Goal: Task Accomplishment & Management: Manage account settings

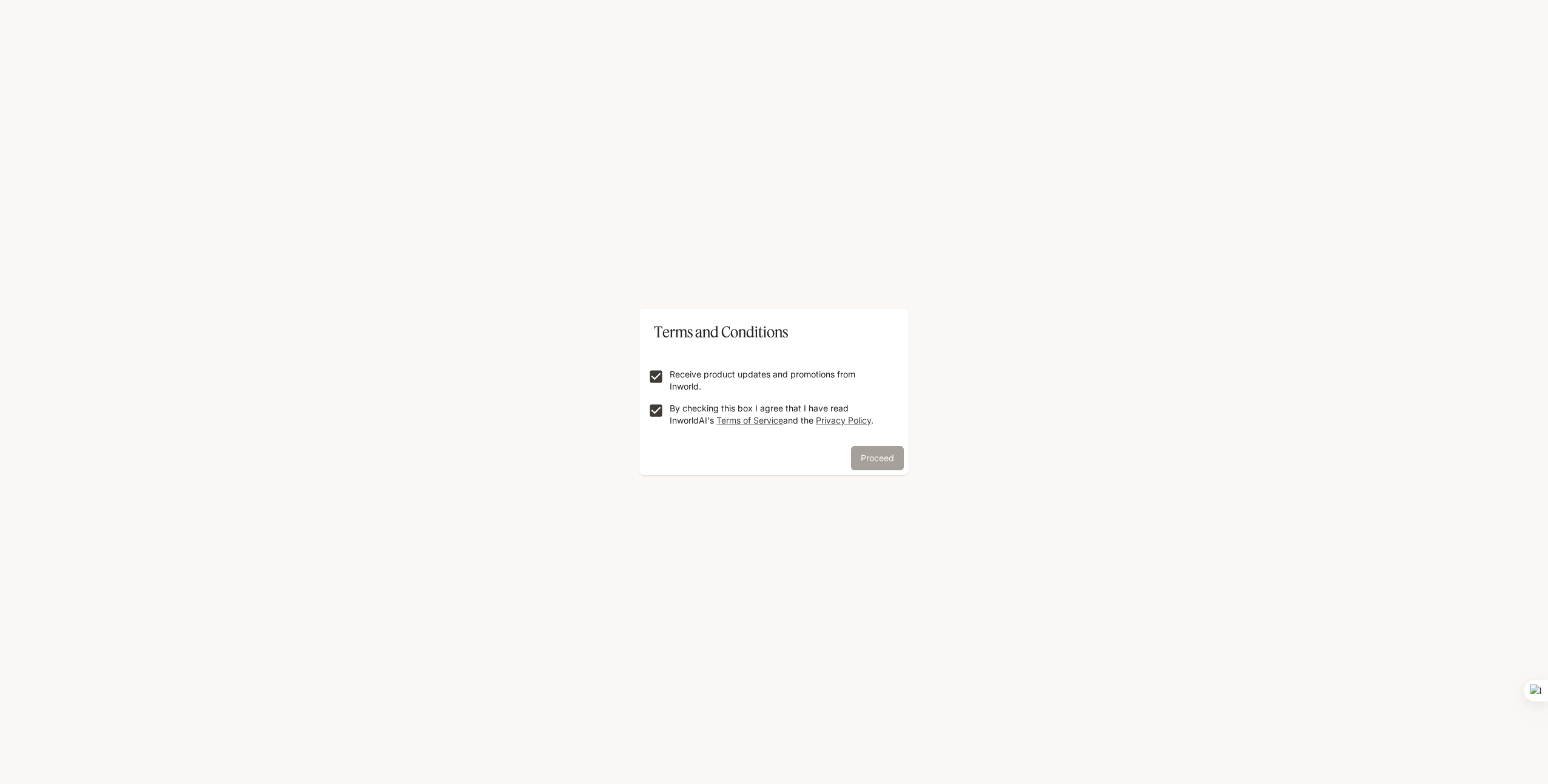
click at [875, 463] on button "Proceed" at bounding box center [877, 459] width 53 height 25
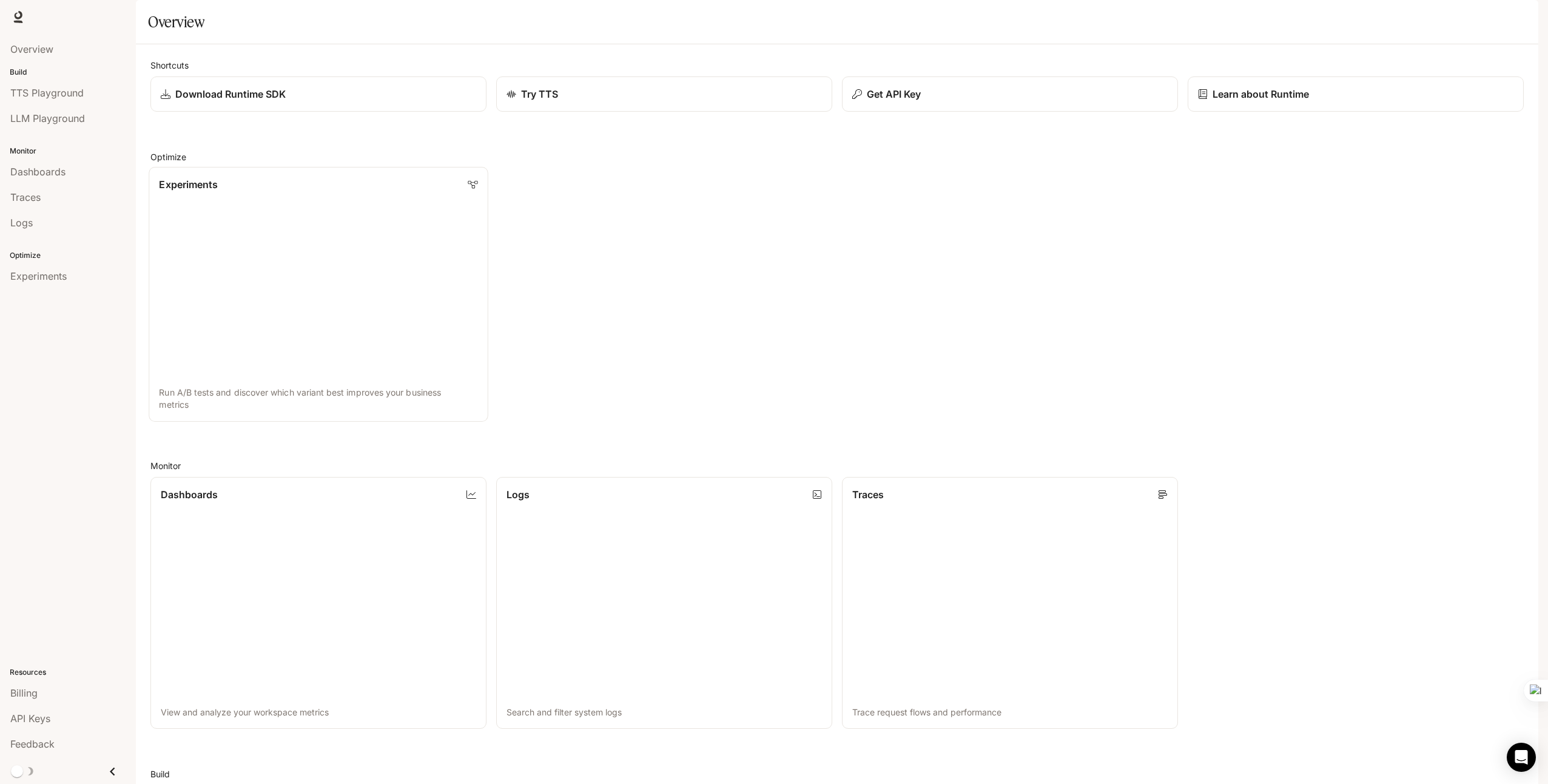
click at [371, 288] on link "Experiments Run A/B tests and discover which variant best improves your busines…" at bounding box center [319, 294] width 340 height 255
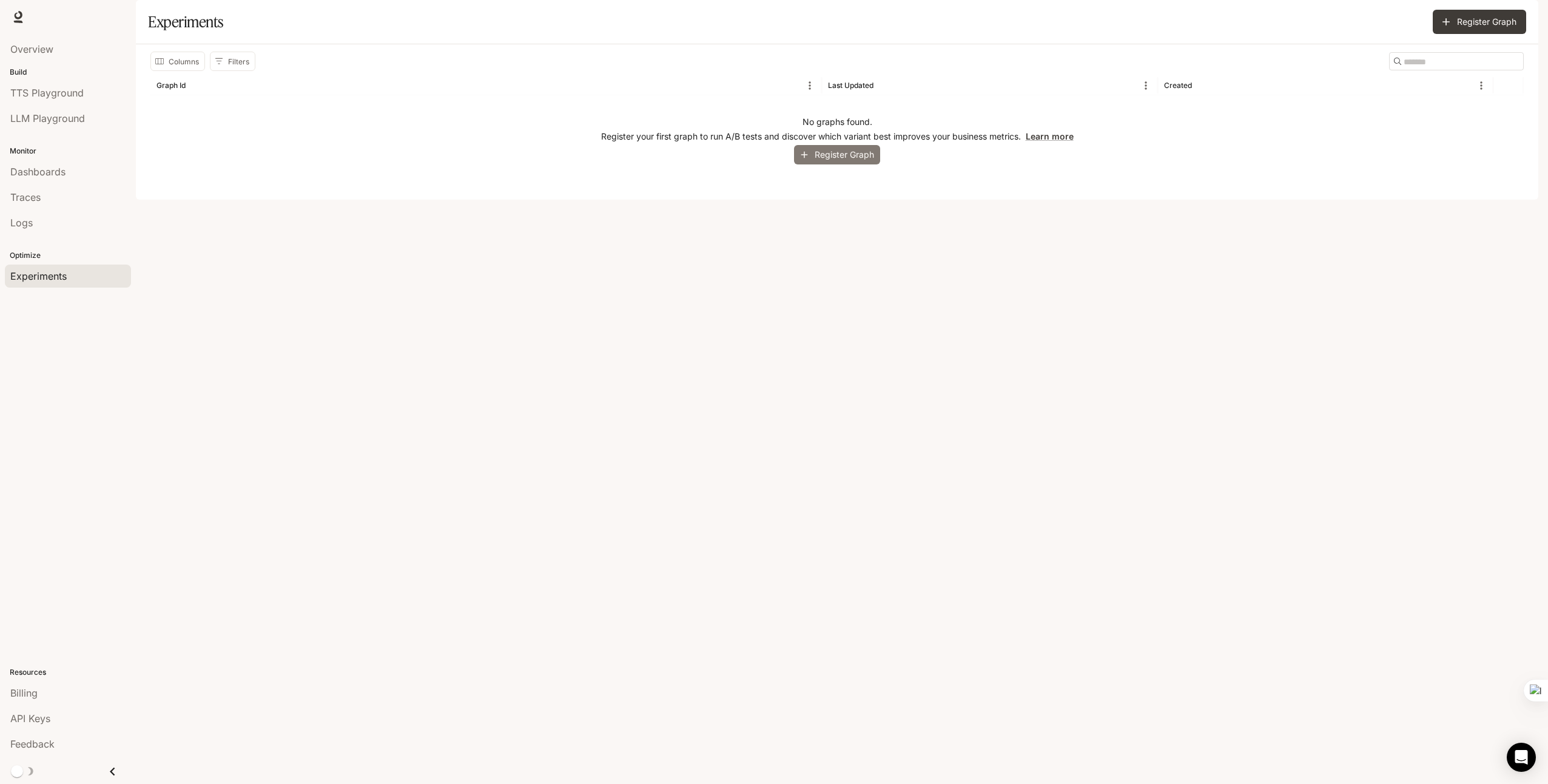
click at [822, 165] on button "Register Graph" at bounding box center [837, 155] width 86 height 20
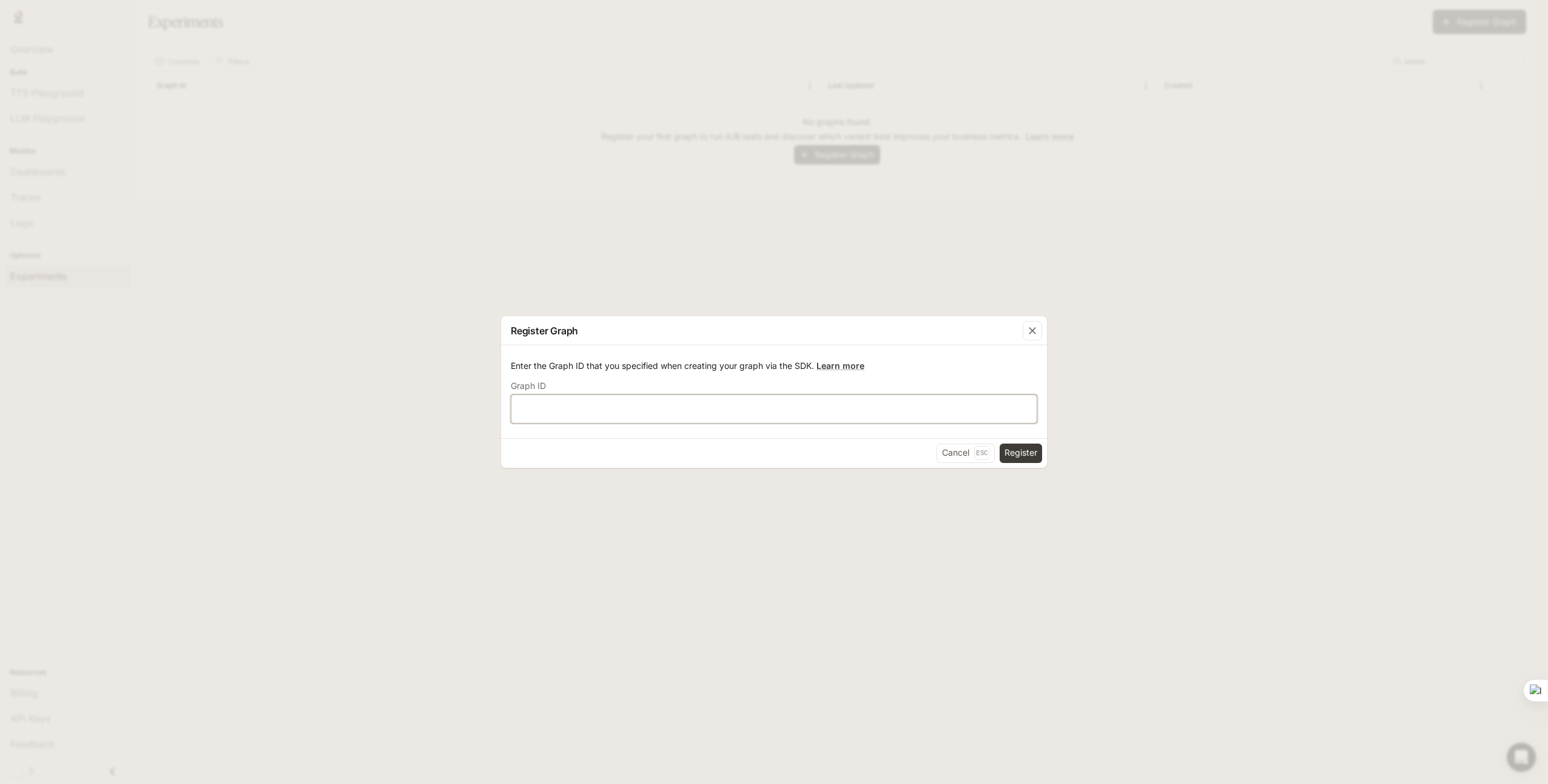
click at [877, 407] on input "text" at bounding box center [774, 409] width 525 height 12
click at [1036, 332] on icon "button" at bounding box center [1033, 331] width 12 height 12
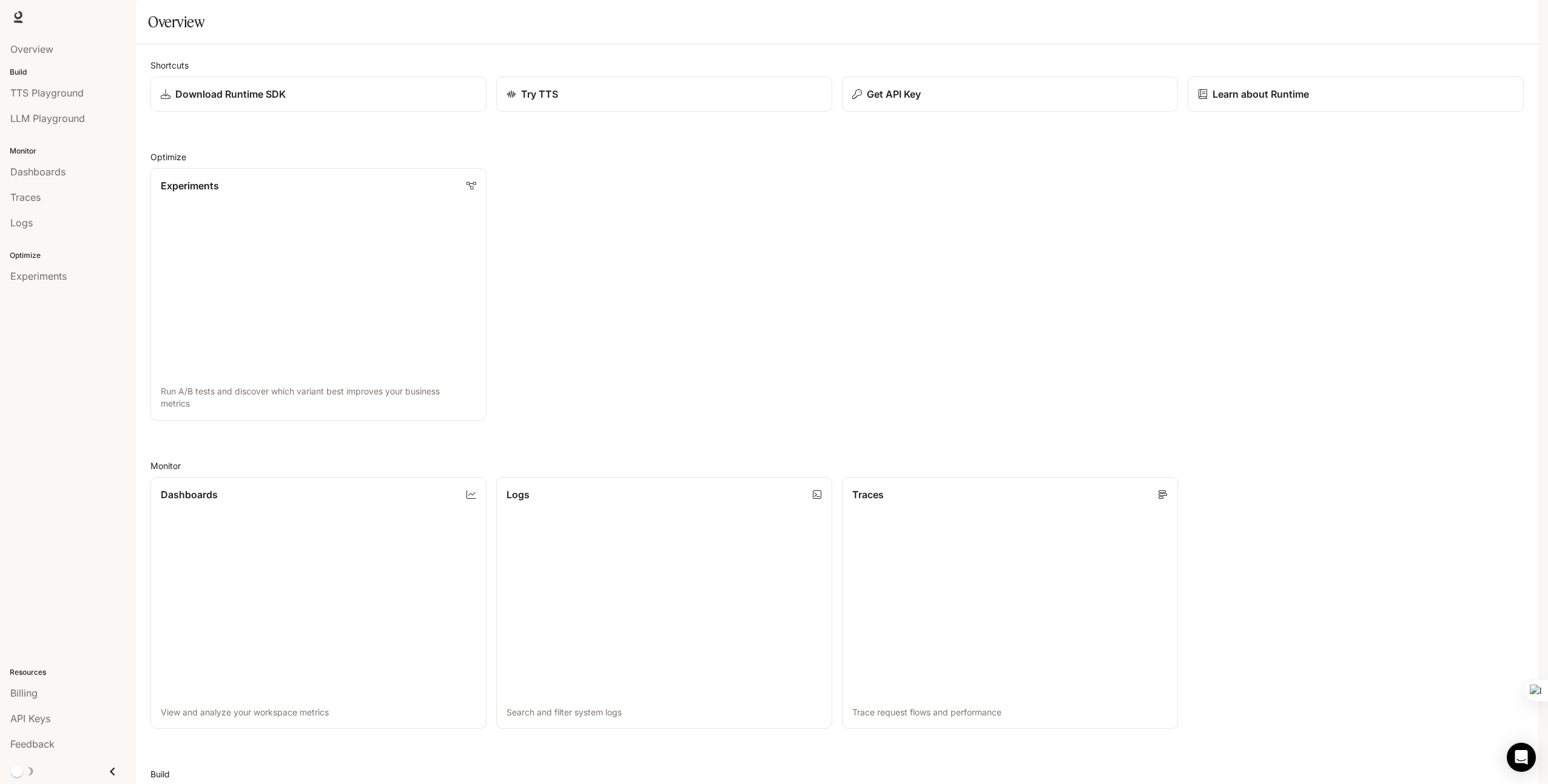
click at [1521, 22] on img "button" at bounding box center [1522, 17] width 17 height 17
click at [1415, 342] on div at bounding box center [774, 392] width 1548 height 784
click at [689, 240] on div "Experiments Run A/B tests and discover which variant best improves your busines…" at bounding box center [832, 289] width 1383 height 262
click at [19, 48] on span "Overview" at bounding box center [32, 48] width 43 height 15
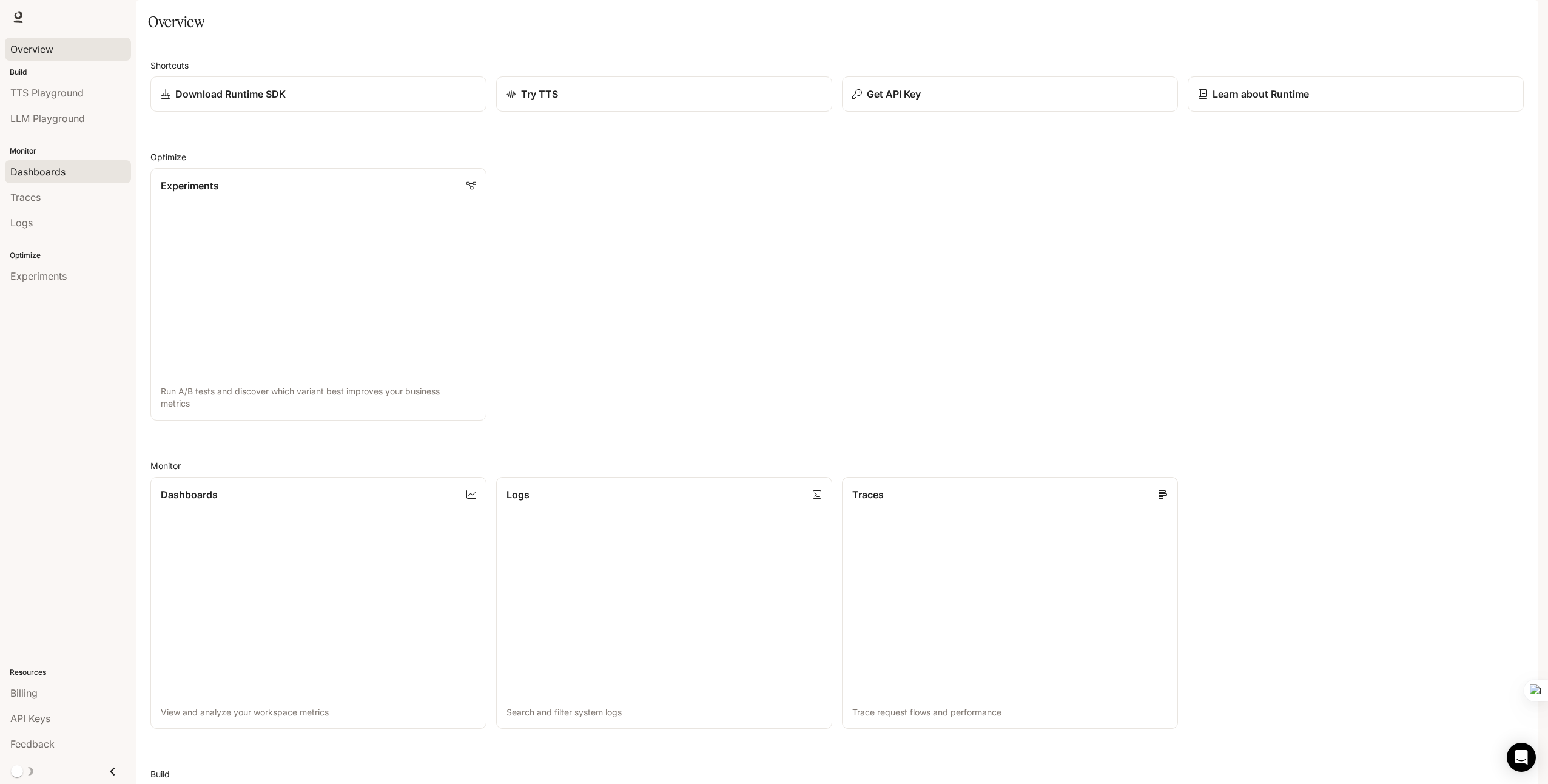
click at [53, 179] on link "Dashboards" at bounding box center [68, 172] width 126 height 23
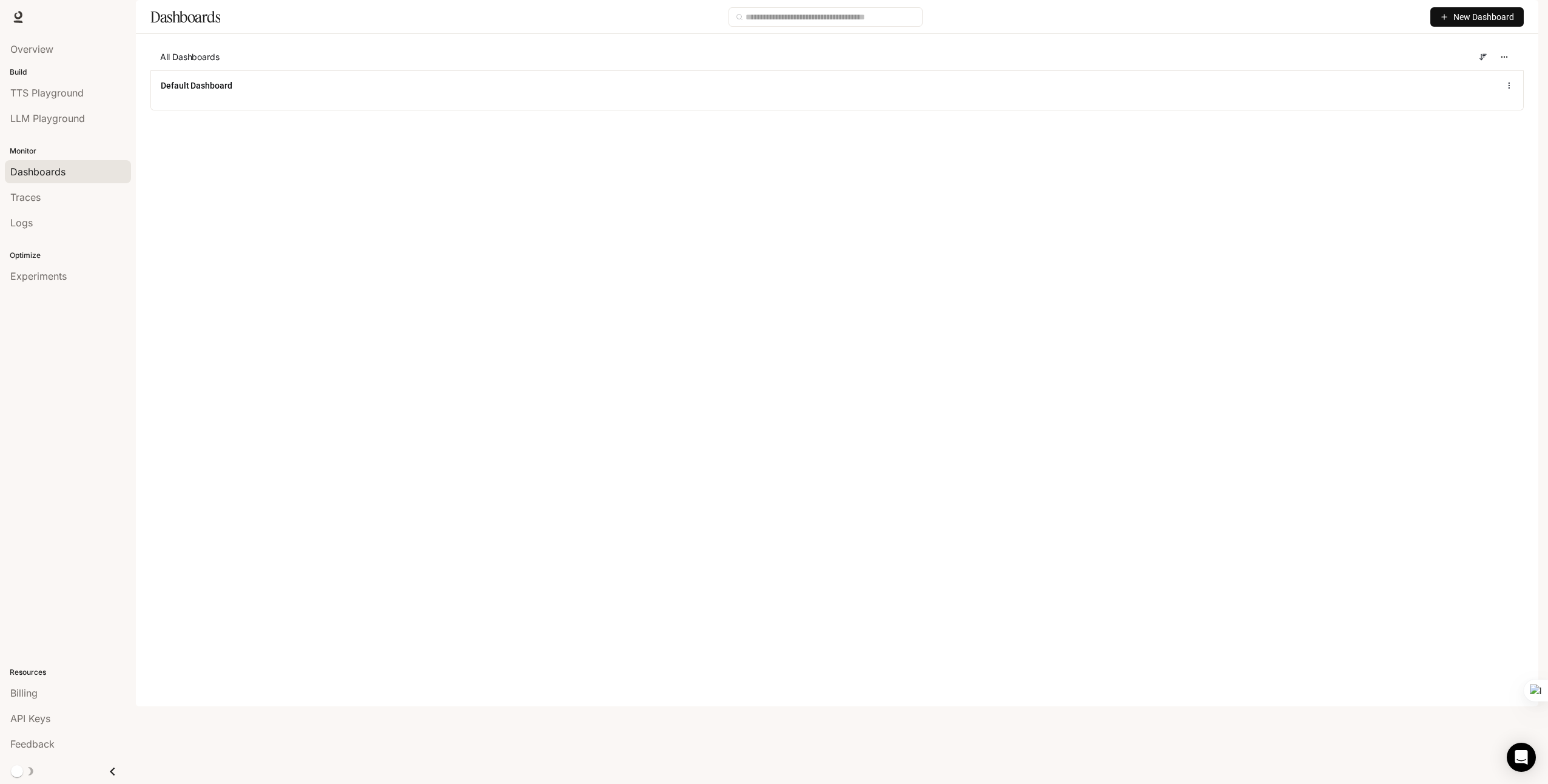
click at [1522, 16] on img "button" at bounding box center [1522, 17] width 17 height 17
click at [1396, 65] on p "[DOMAIN_NAME][EMAIL_ADDRESS][DOMAIN_NAME]" at bounding box center [1431, 71] width 168 height 25
click at [1510, 125] on button "Save" at bounding box center [1506, 122] width 38 height 20
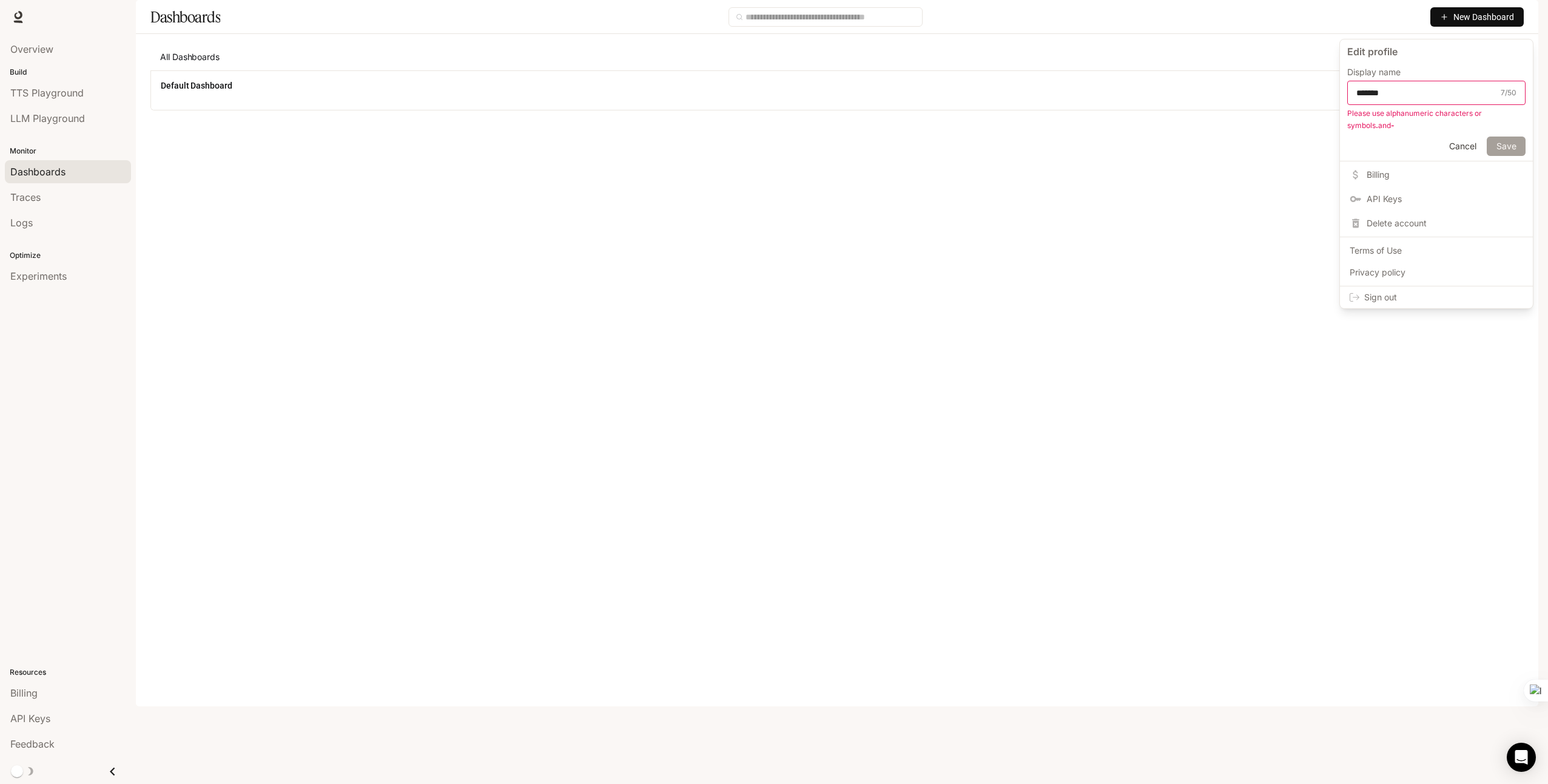
click at [1504, 148] on button "Save" at bounding box center [1506, 146] width 38 height 20
click at [1256, 212] on div at bounding box center [774, 392] width 1548 height 784
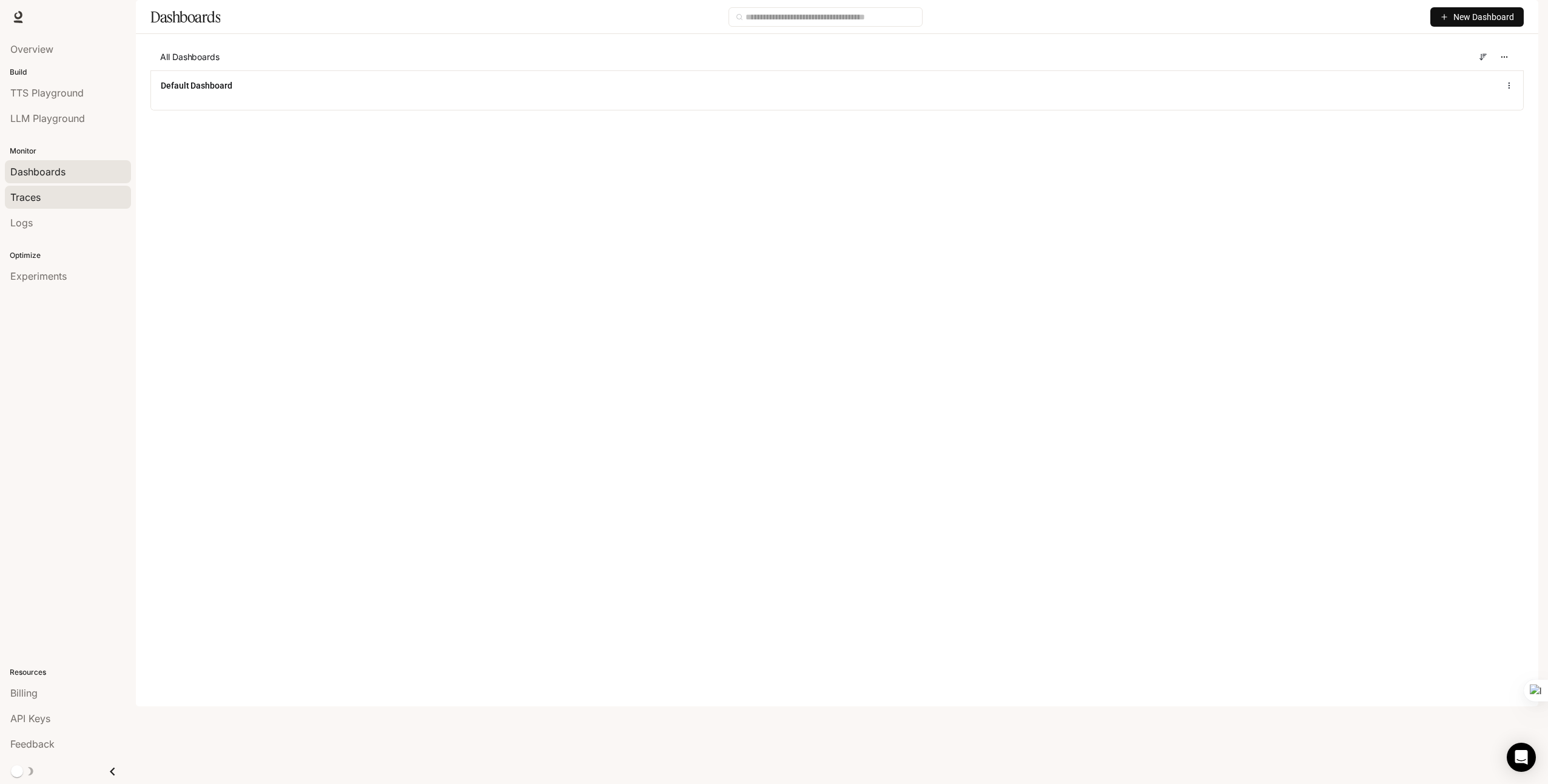
click at [38, 200] on span "Traces" at bounding box center [25, 197] width 30 height 15
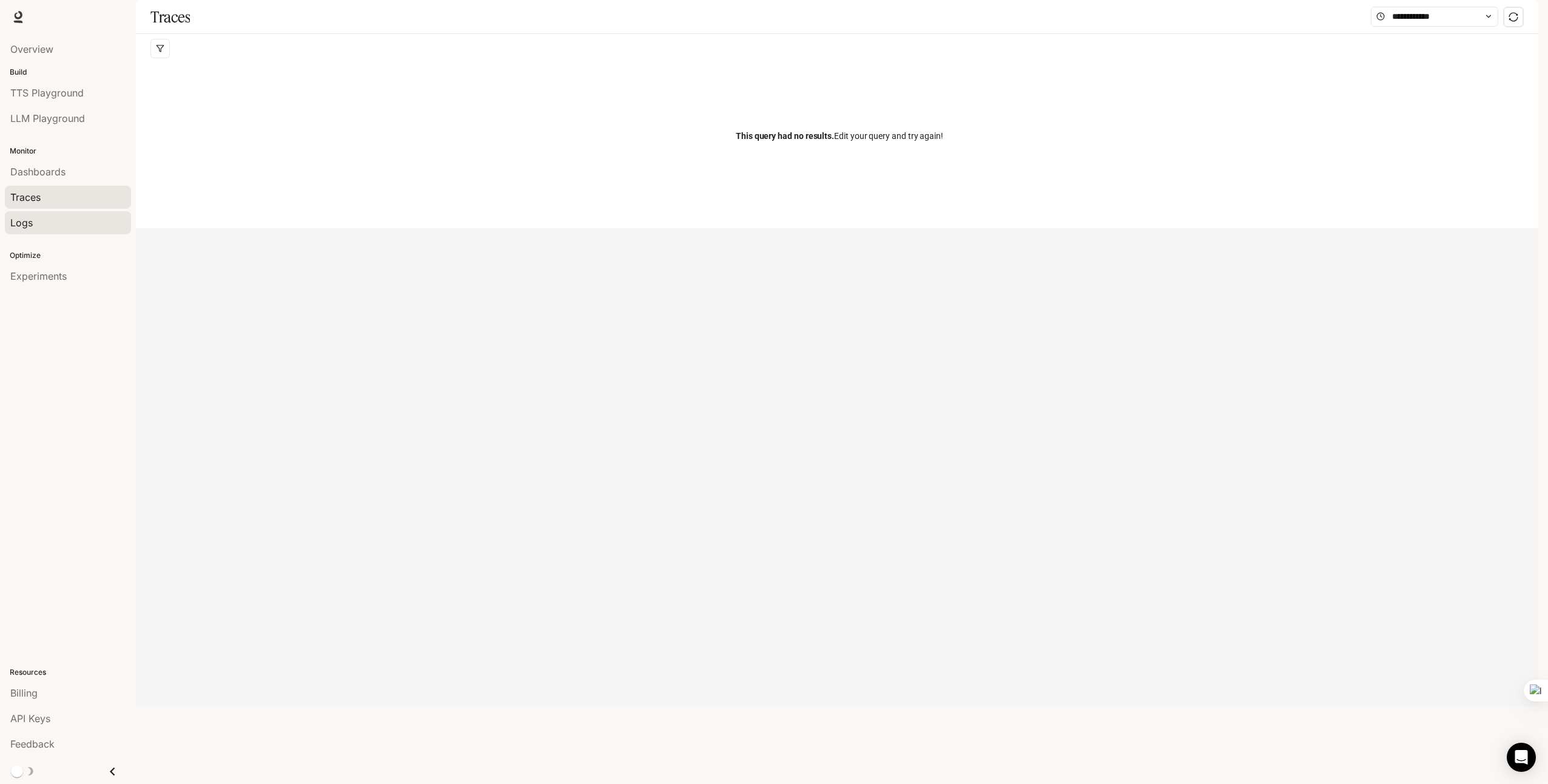
click at [41, 226] on div "Logs" at bounding box center [68, 222] width 115 height 15
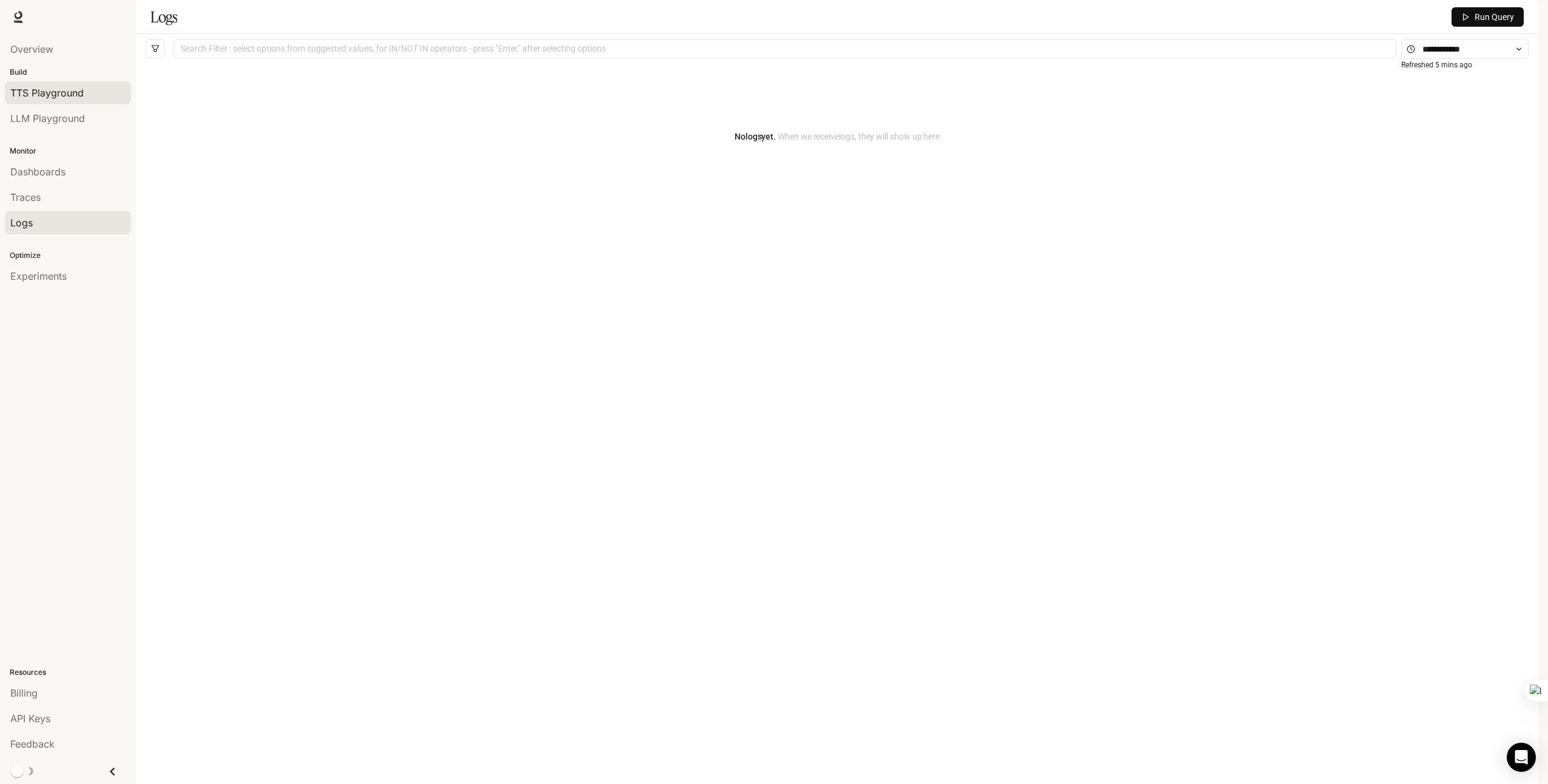
click at [51, 88] on span "TTS Playground" at bounding box center [46, 92] width 73 height 15
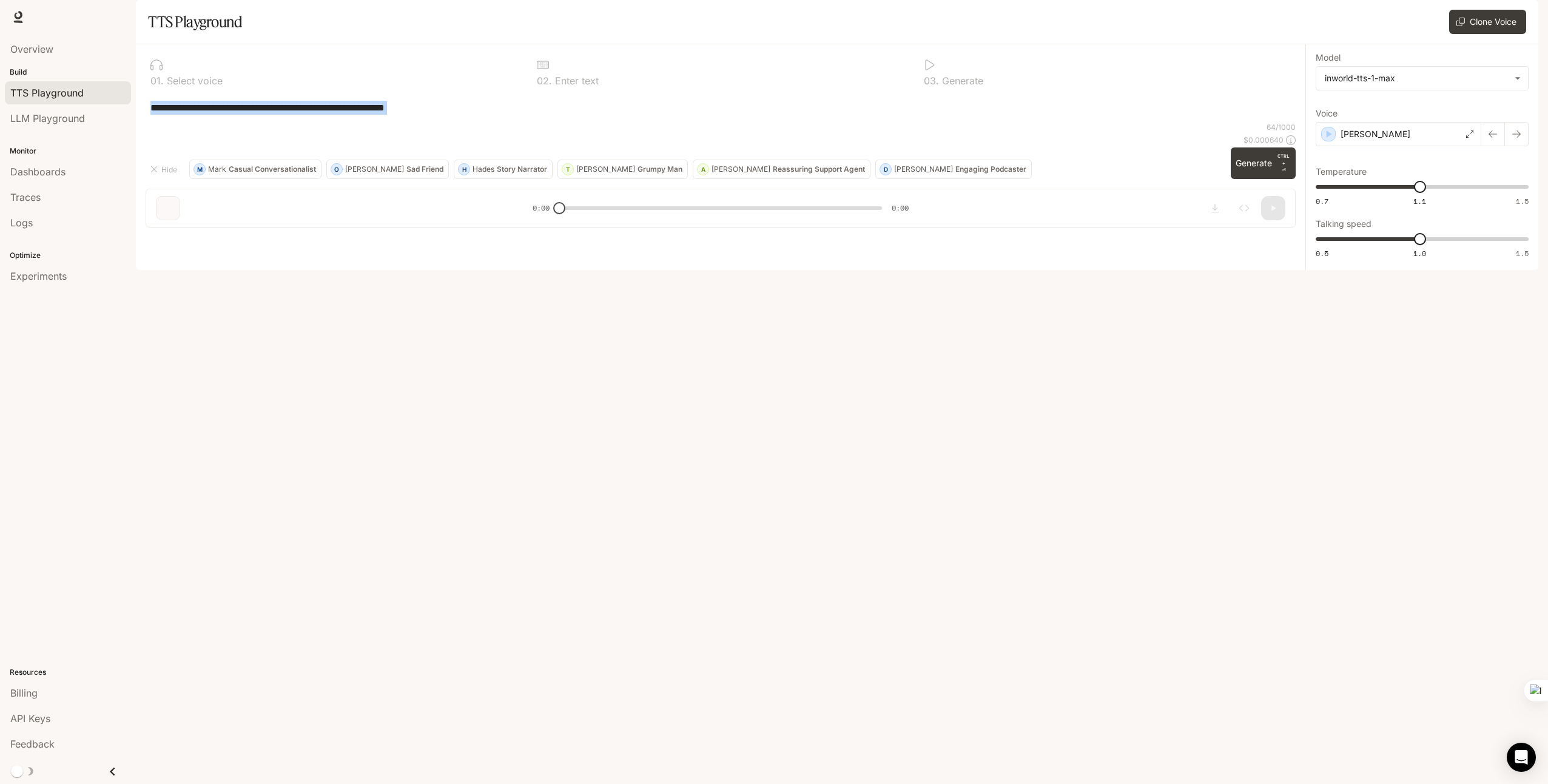
drag, startPoint x: 445, startPoint y: 148, endPoint x: 153, endPoint y: 160, distance: 292.2
click at [153, 122] on div "**********" at bounding box center [720, 108] width 1150 height 29
click at [463, 115] on textarea "**********" at bounding box center [721, 108] width 1140 height 14
click at [902, 122] on div "**********" at bounding box center [720, 108] width 1150 height 29
click at [465, 115] on textarea "**********" at bounding box center [721, 108] width 1140 height 14
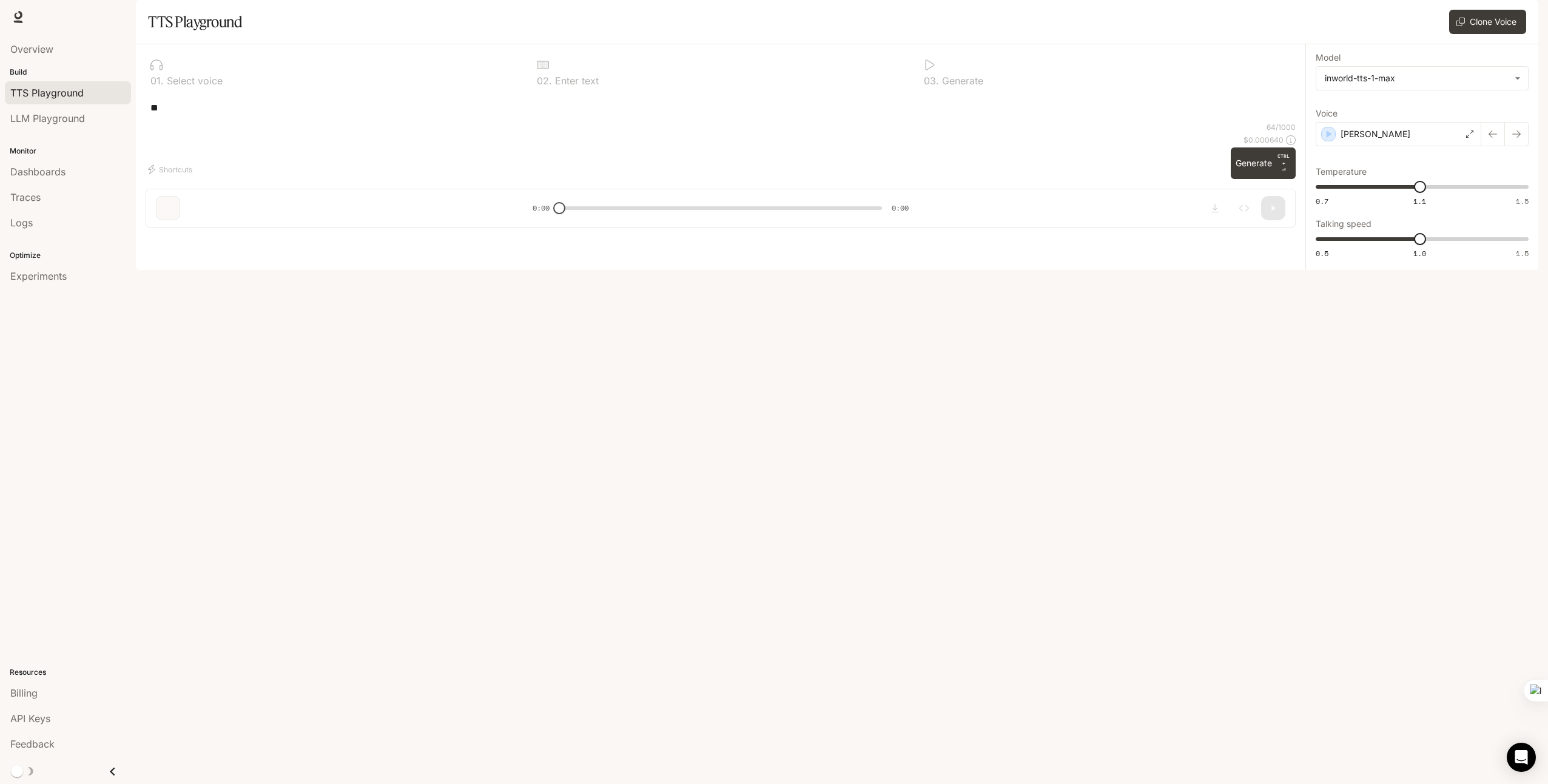
type textarea "*"
paste textarea "**********"
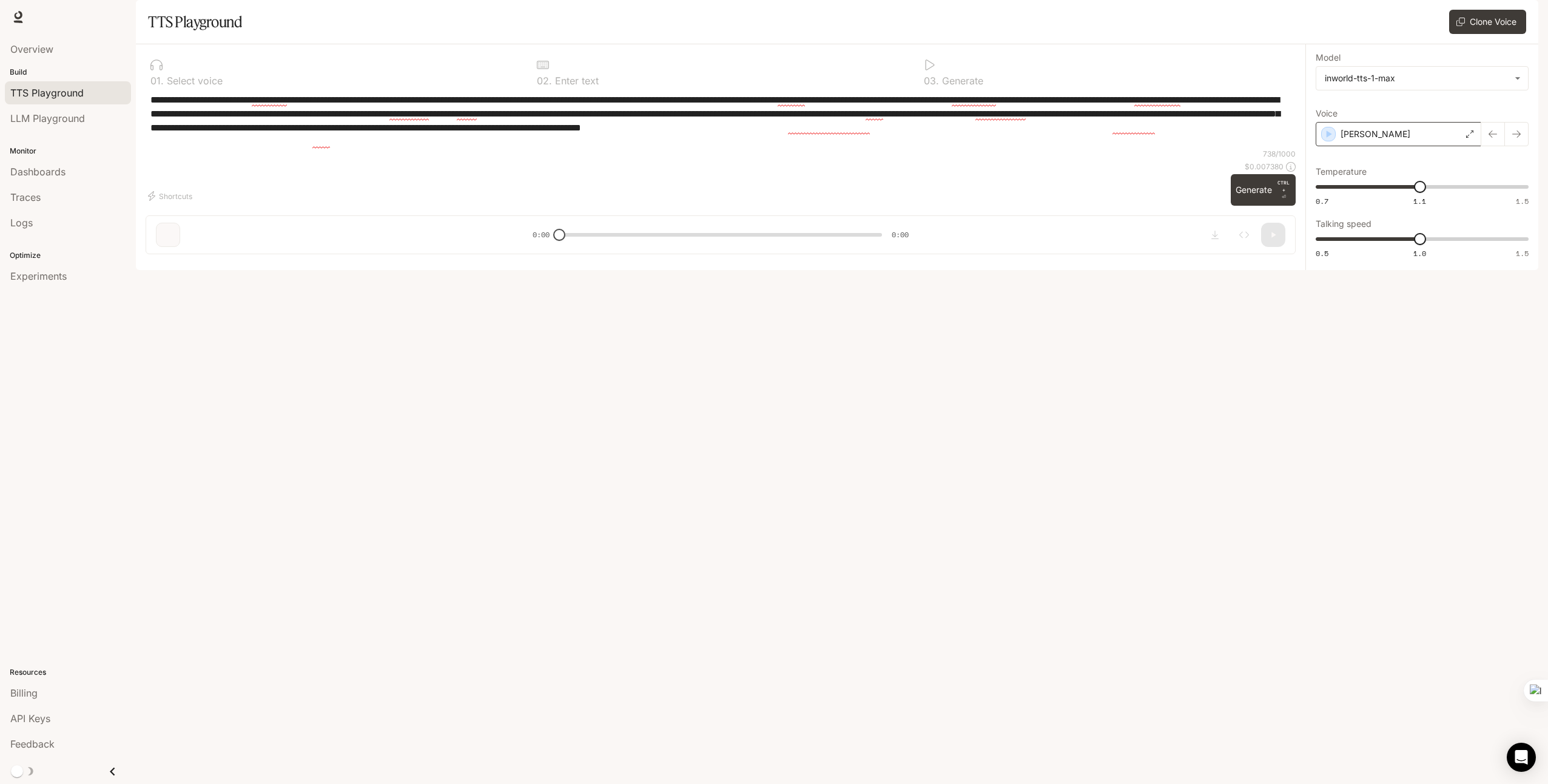
type textarea "**********"
click at [1332, 140] on icon "button" at bounding box center [1329, 134] width 12 height 12
click at [1453, 110] on body "**********" at bounding box center [774, 392] width 1548 height 784
drag, startPoint x: 1209, startPoint y: 291, endPoint x: 1229, endPoint y: 265, distance: 32.8
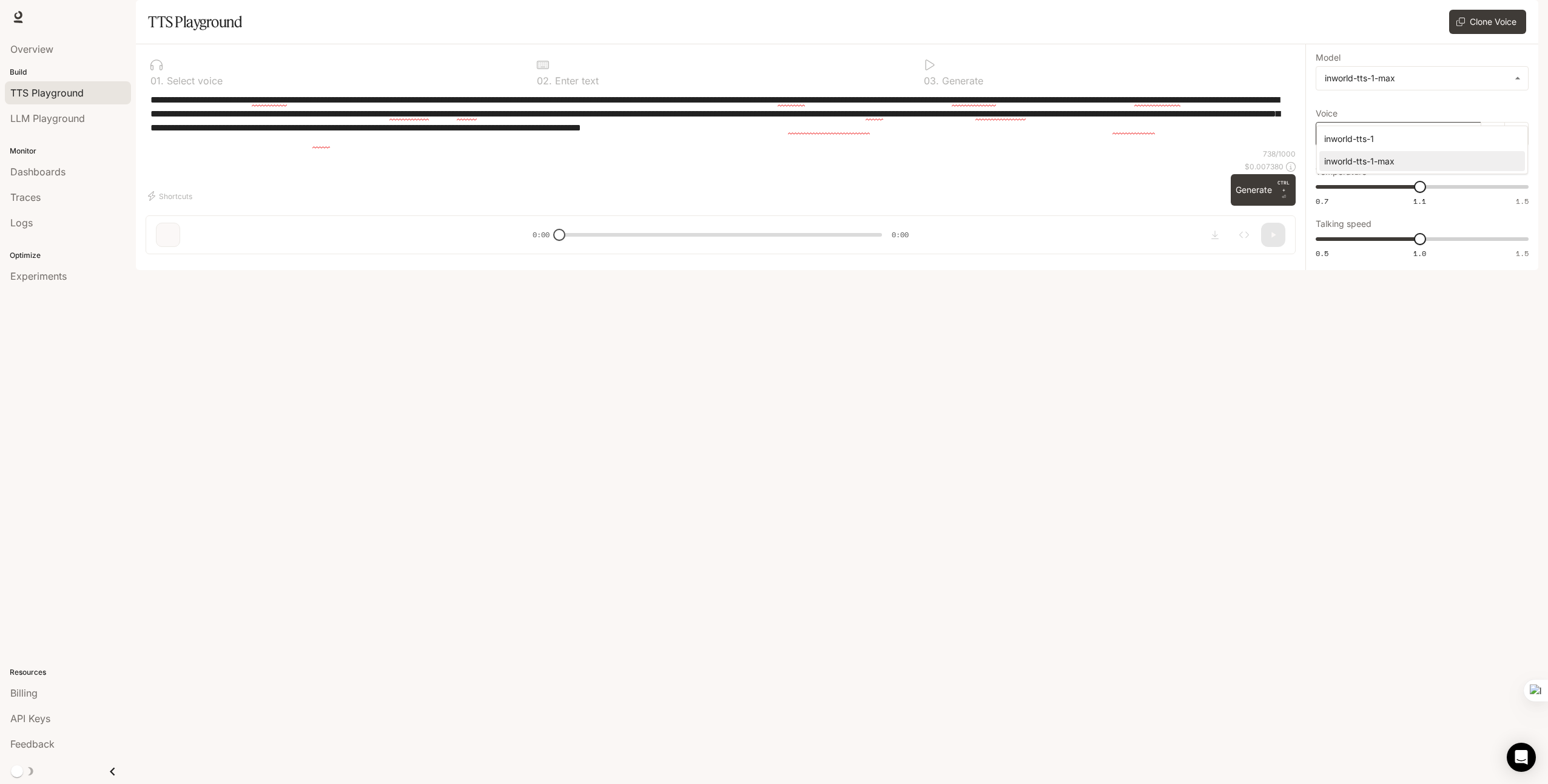
click at [1209, 291] on div at bounding box center [774, 392] width 1548 height 784
click at [1246, 205] on button "Generate CTRL + ⏎" at bounding box center [1263, 189] width 65 height 32
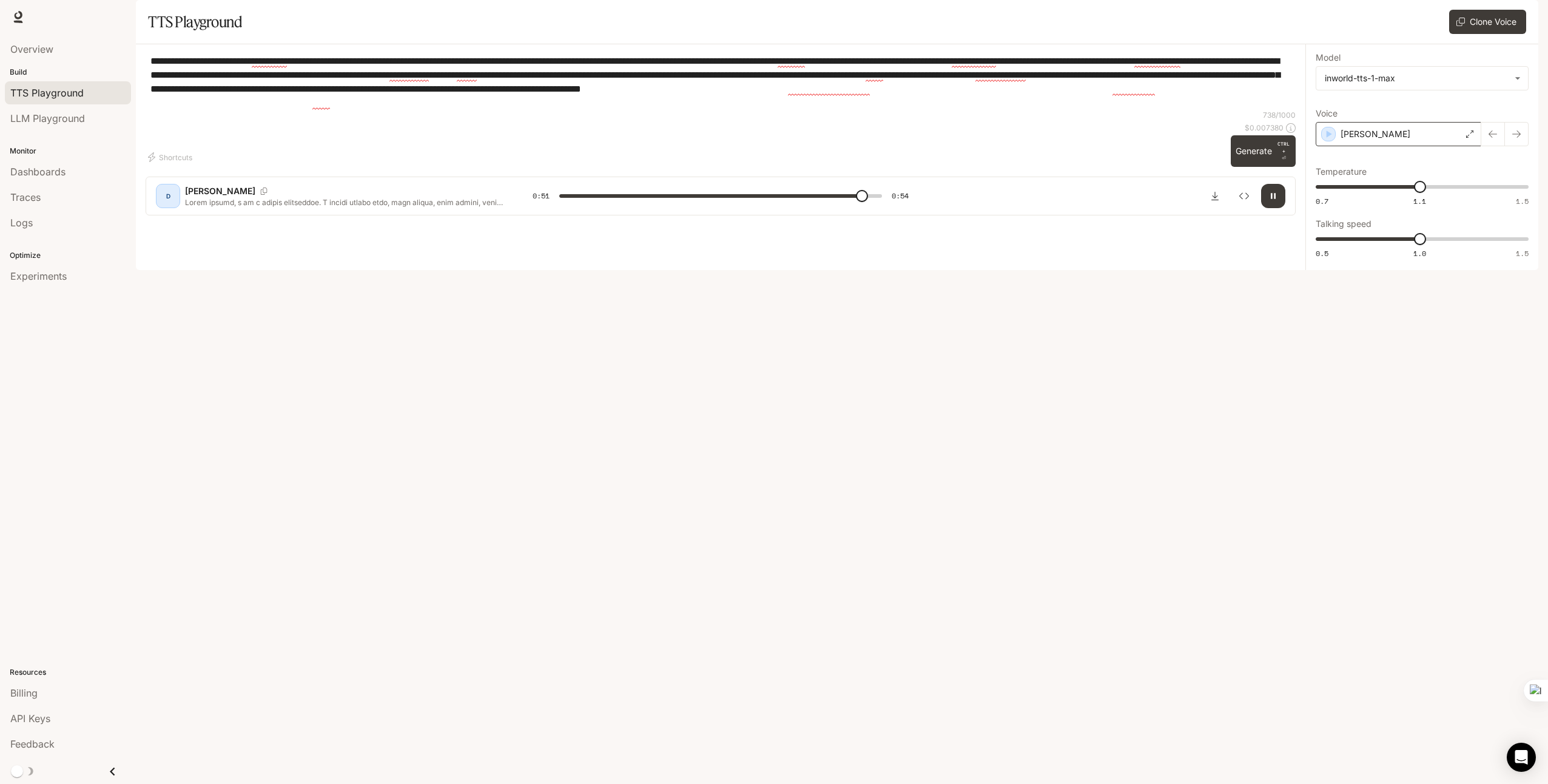
click at [1277, 201] on icon "button" at bounding box center [1273, 195] width 10 height 10
type input "****"
click at [58, 124] on span "LLM Playground" at bounding box center [47, 118] width 75 height 15
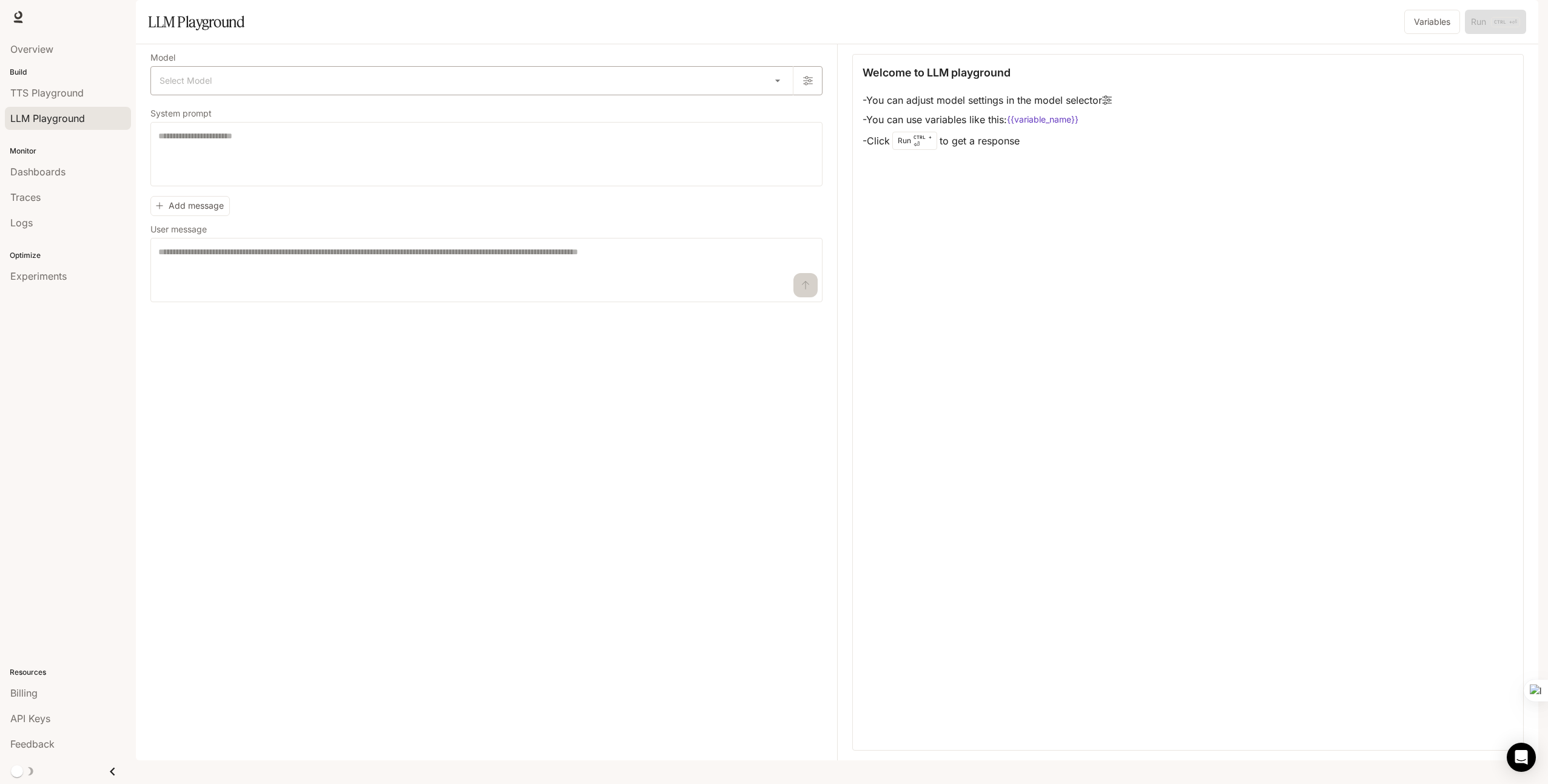
click at [406, 115] on body "Skip to main content Runtime Runtime Documentation Documentation Portal Overvie…" at bounding box center [774, 392] width 1548 height 784
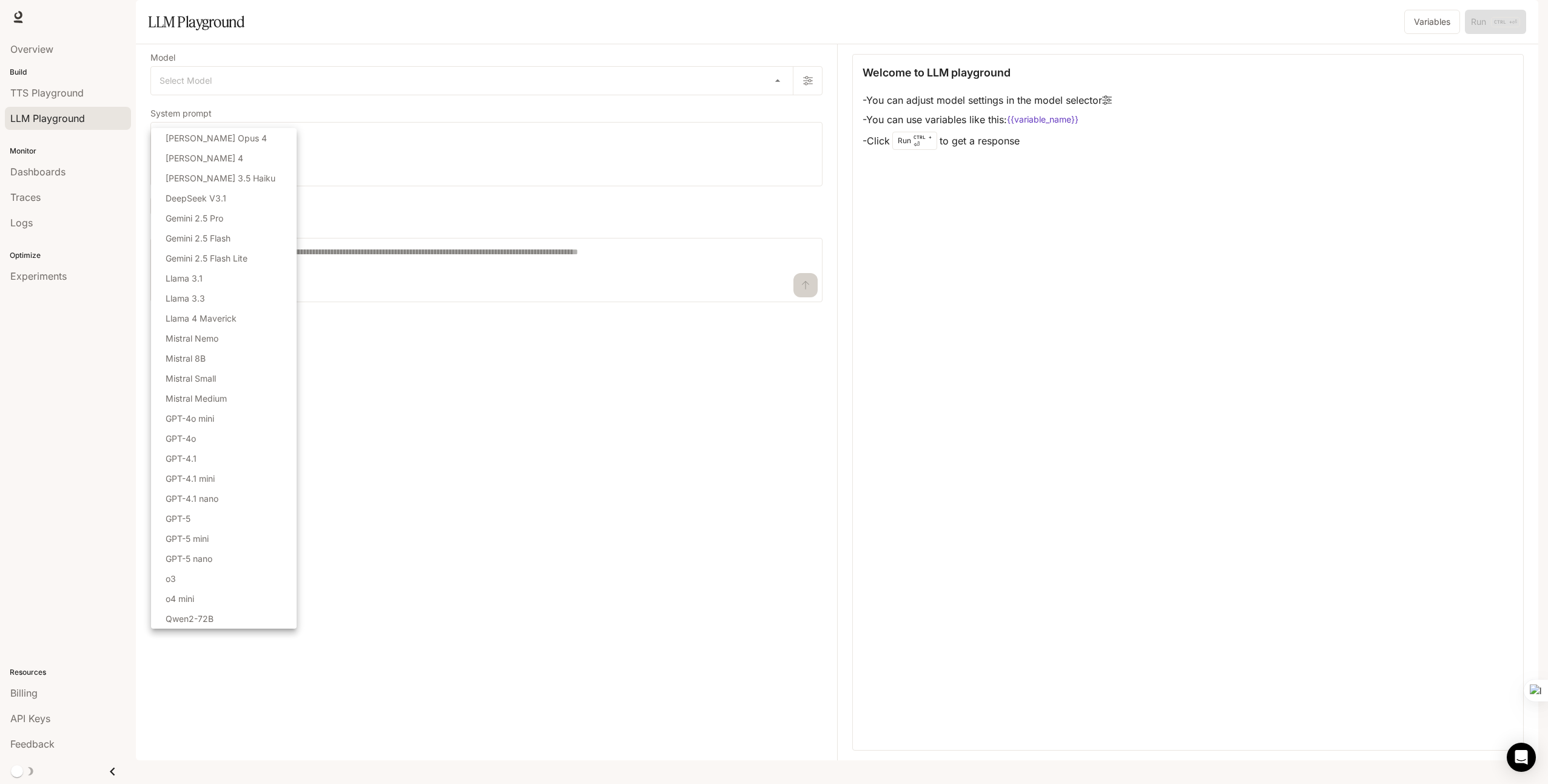
click at [495, 489] on div at bounding box center [774, 392] width 1548 height 784
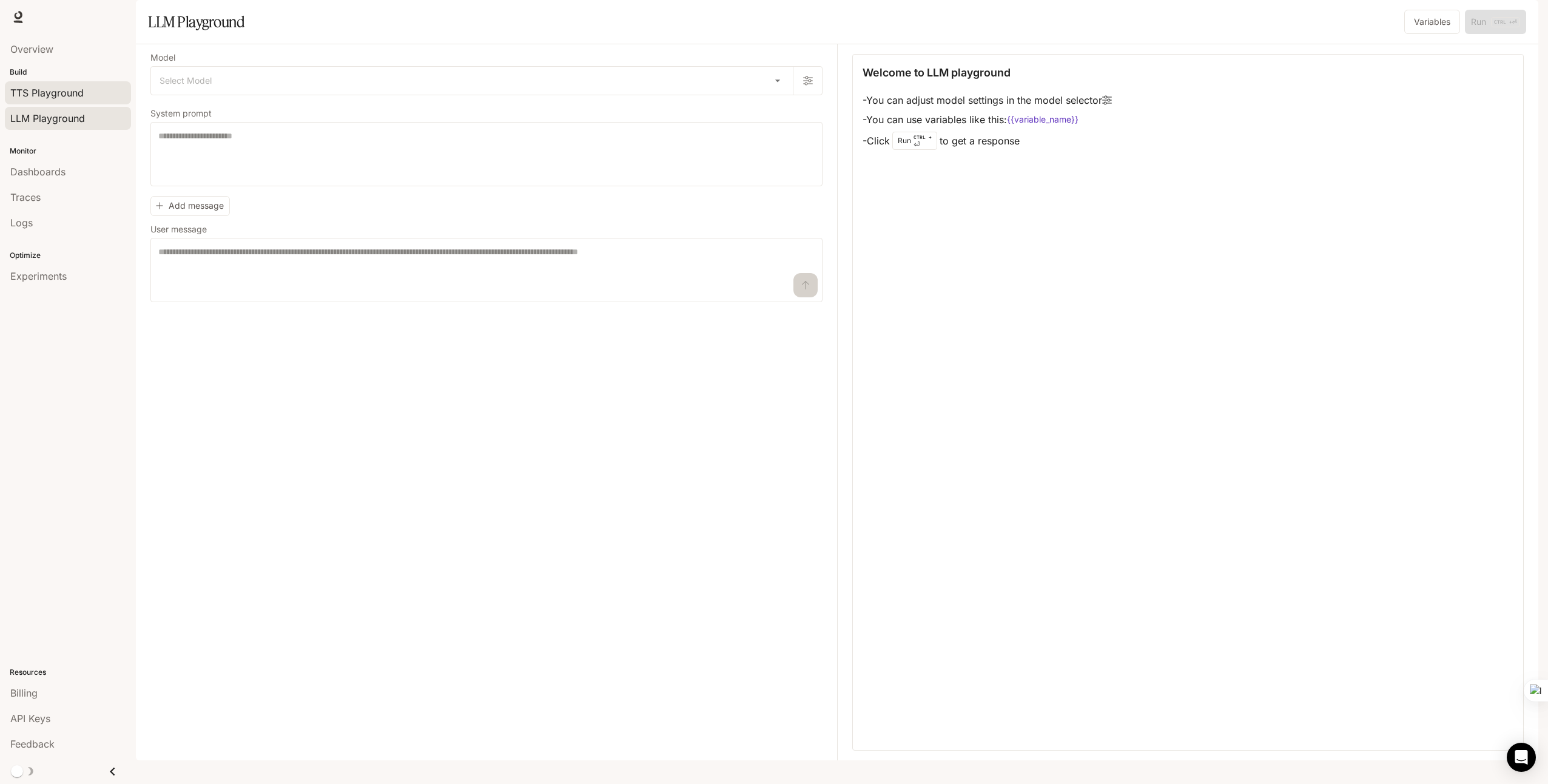
click at [69, 102] on link "TTS Playground" at bounding box center [68, 93] width 126 height 23
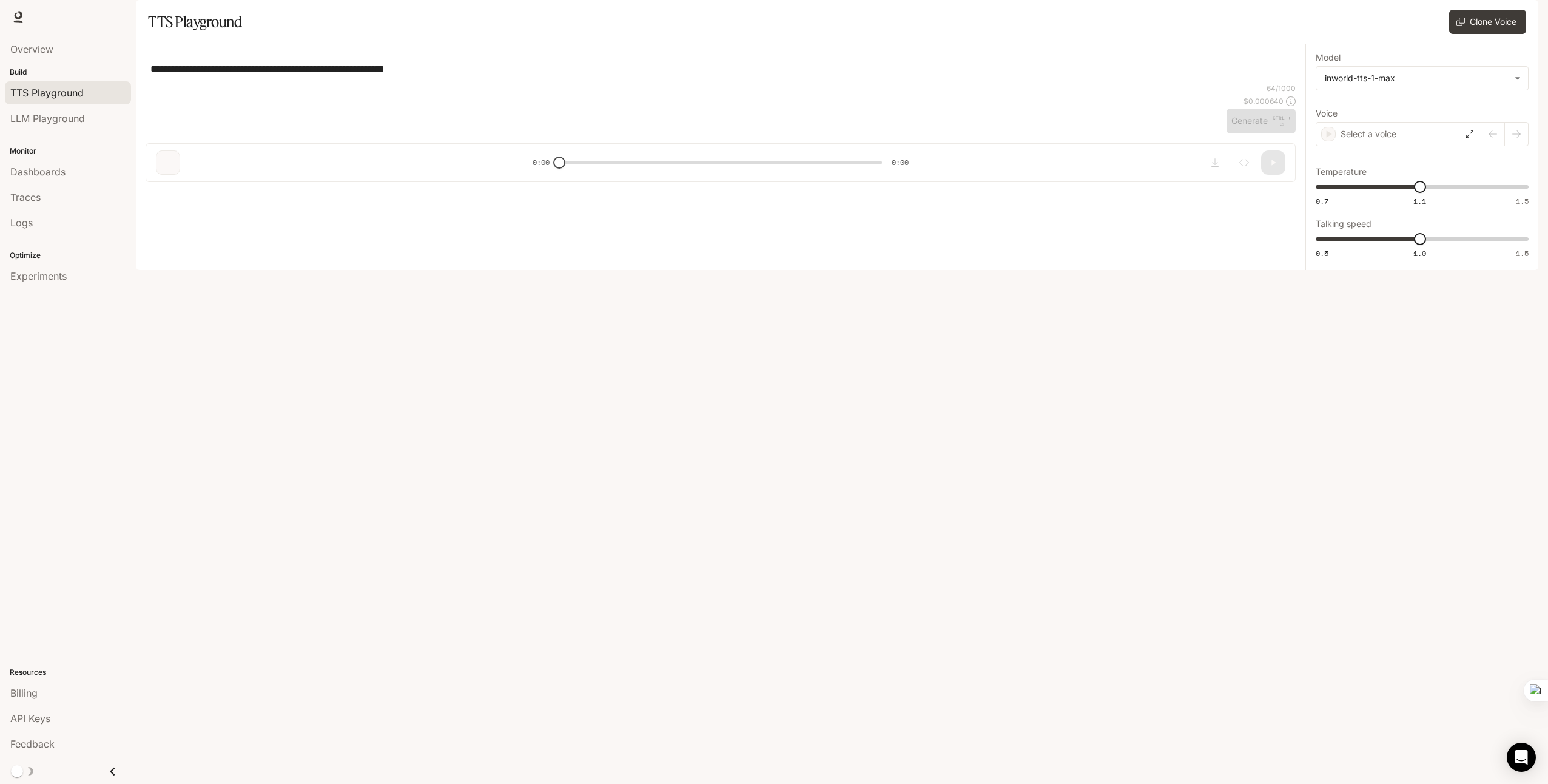
type textarea "**********"
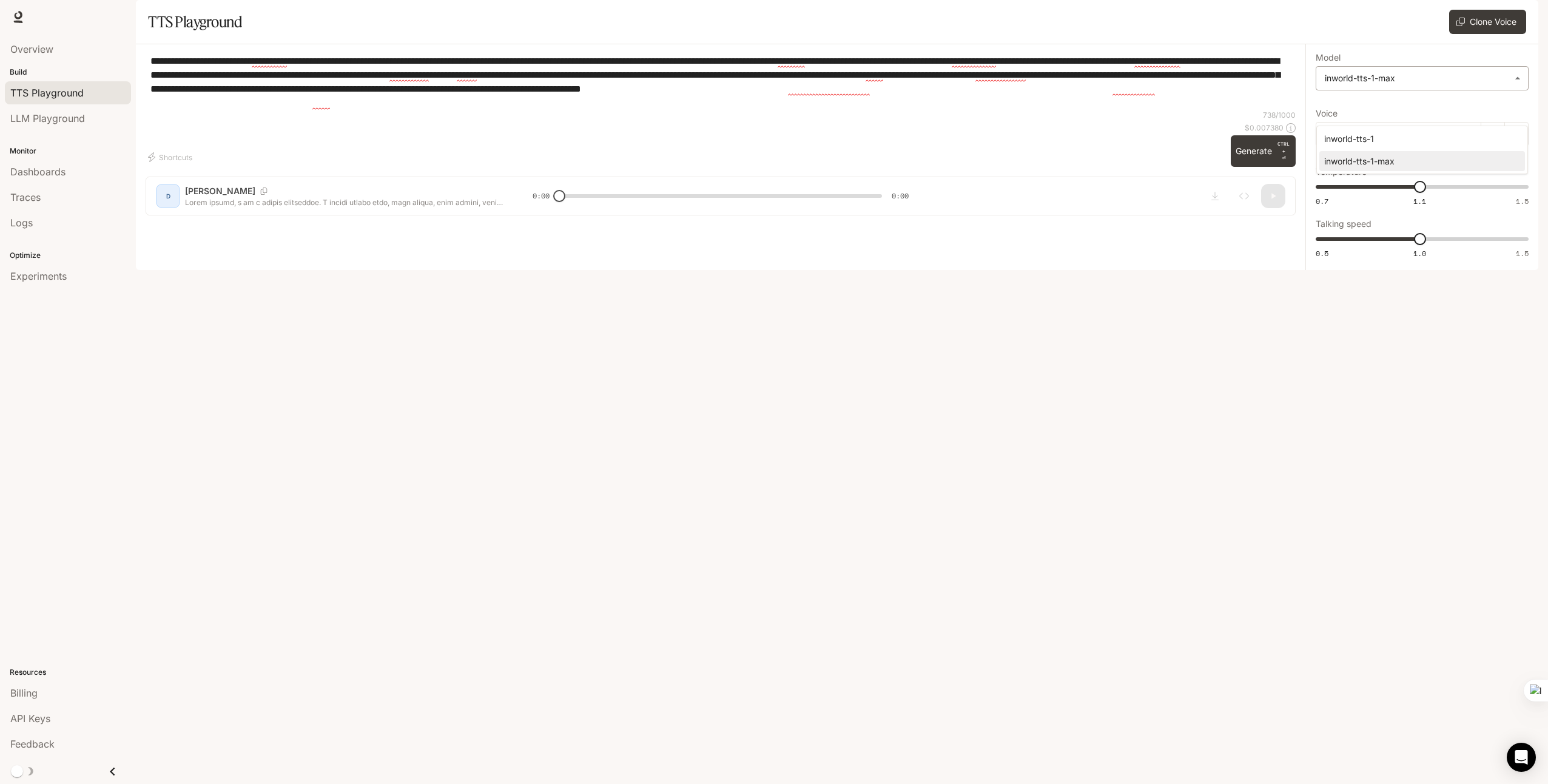
click at [1482, 111] on body "**********" at bounding box center [774, 392] width 1548 height 784
click at [1482, 111] on div at bounding box center [774, 392] width 1548 height 784
click at [1521, 15] on img "button" at bounding box center [1522, 17] width 17 height 17
click at [1420, 96] on span "Billing" at bounding box center [1444, 102] width 156 height 12
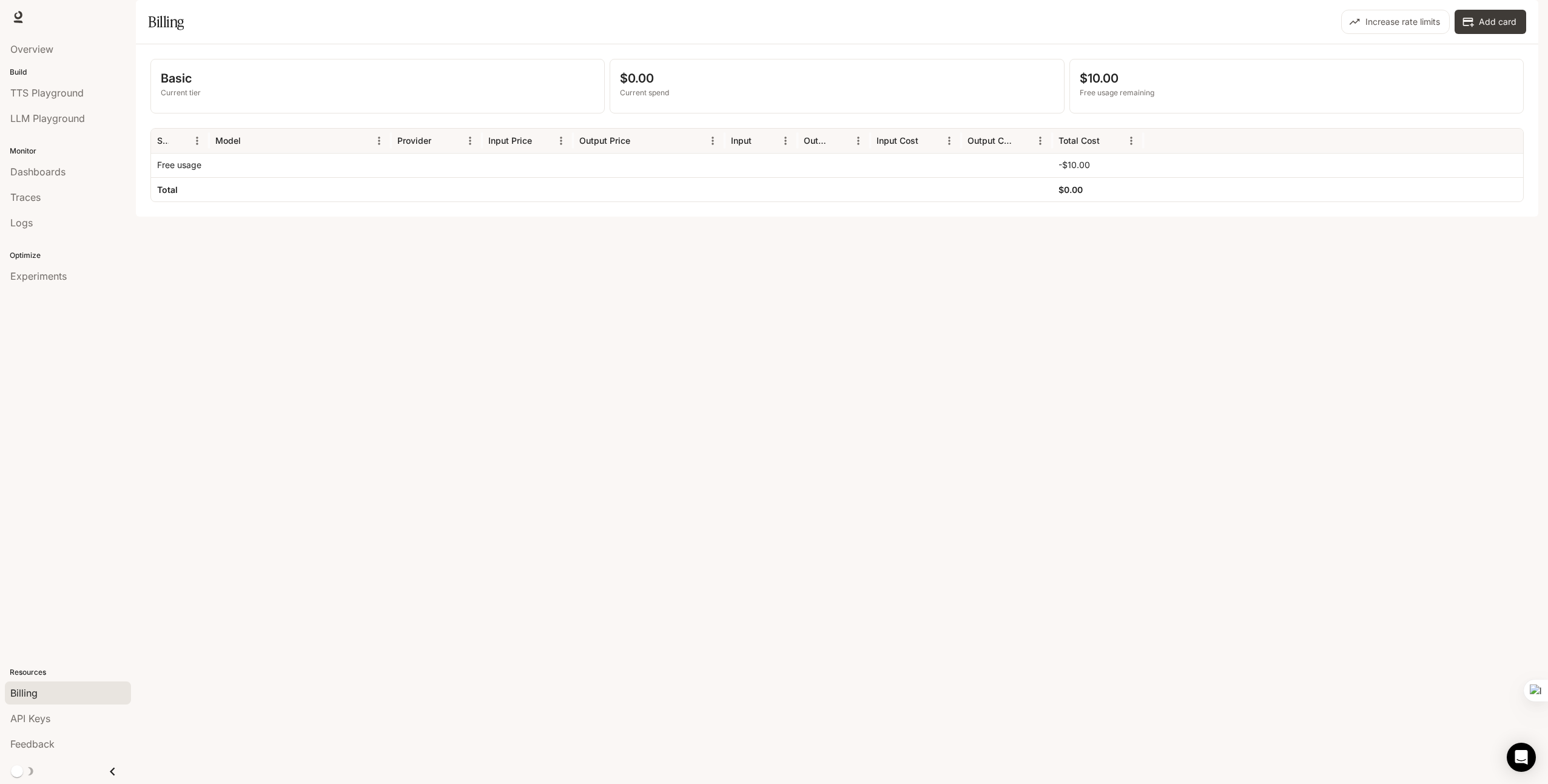
click at [219, 202] on div at bounding box center [300, 189] width 182 height 25
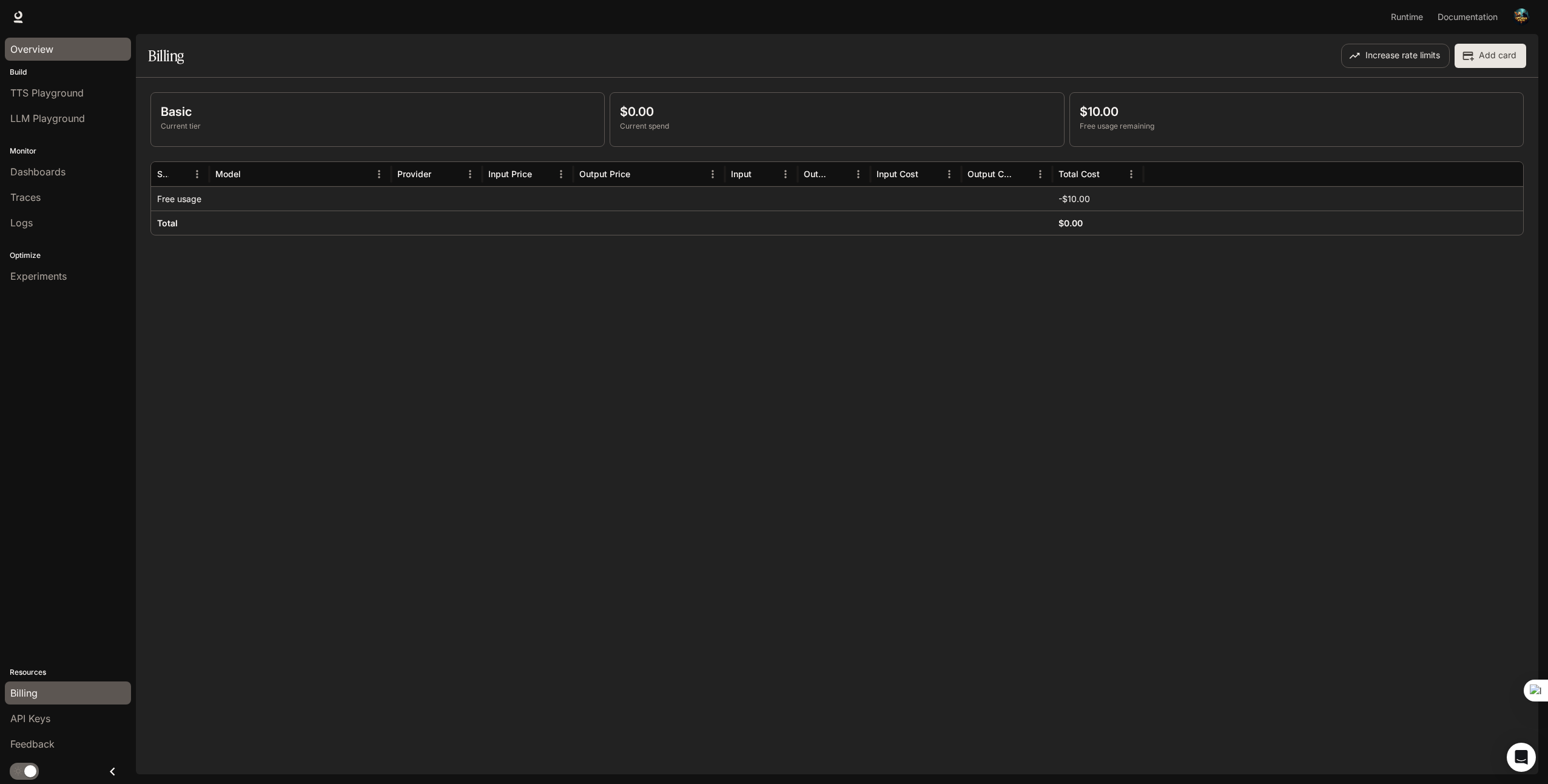
click at [55, 48] on div "Overview" at bounding box center [68, 48] width 115 height 15
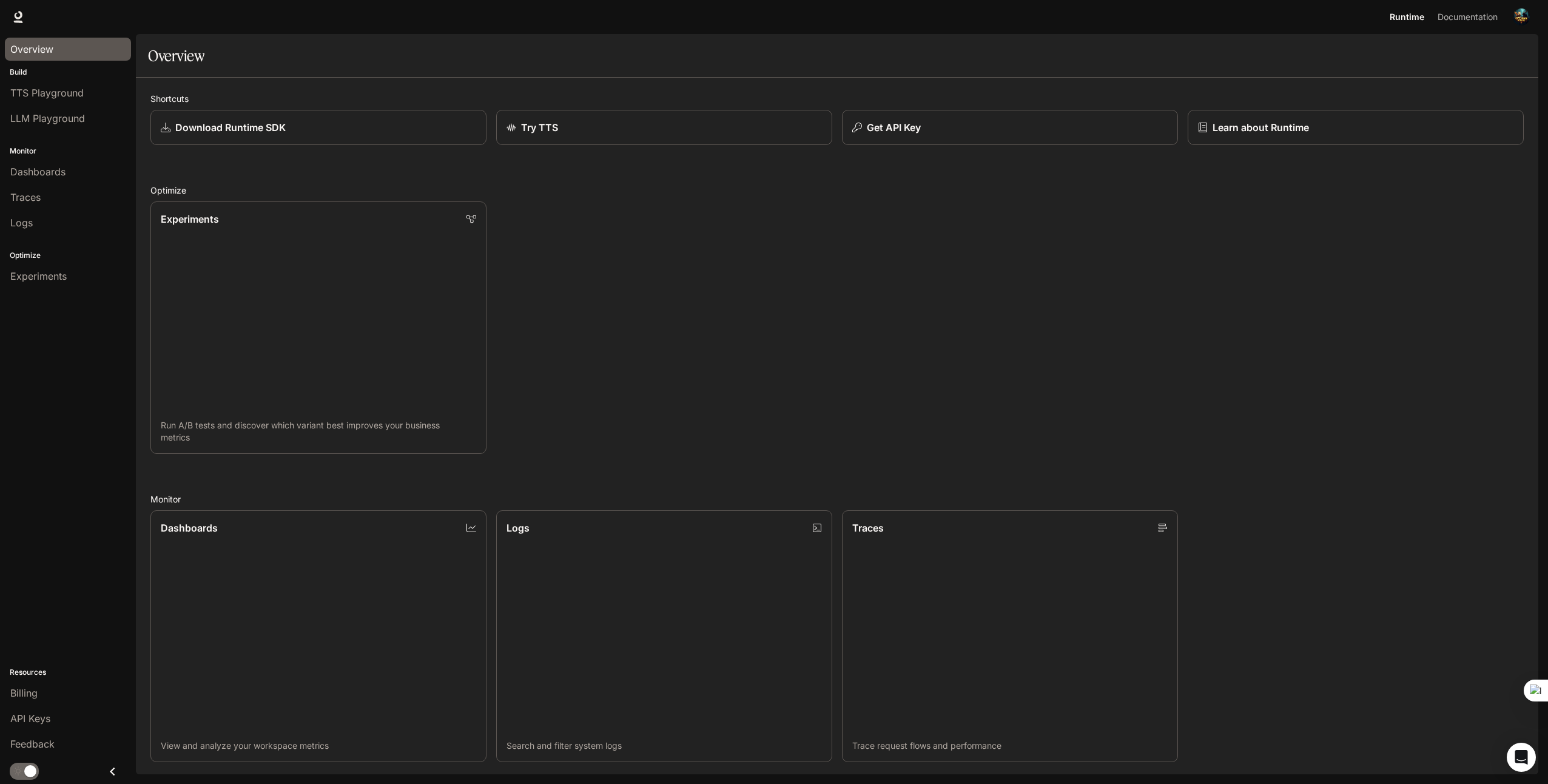
click at [1523, 8] on button "button" at bounding box center [1522, 17] width 25 height 25
click at [27, 696] on div at bounding box center [774, 392] width 1548 height 784
click at [27, 694] on span "Billing" at bounding box center [23, 692] width 27 height 15
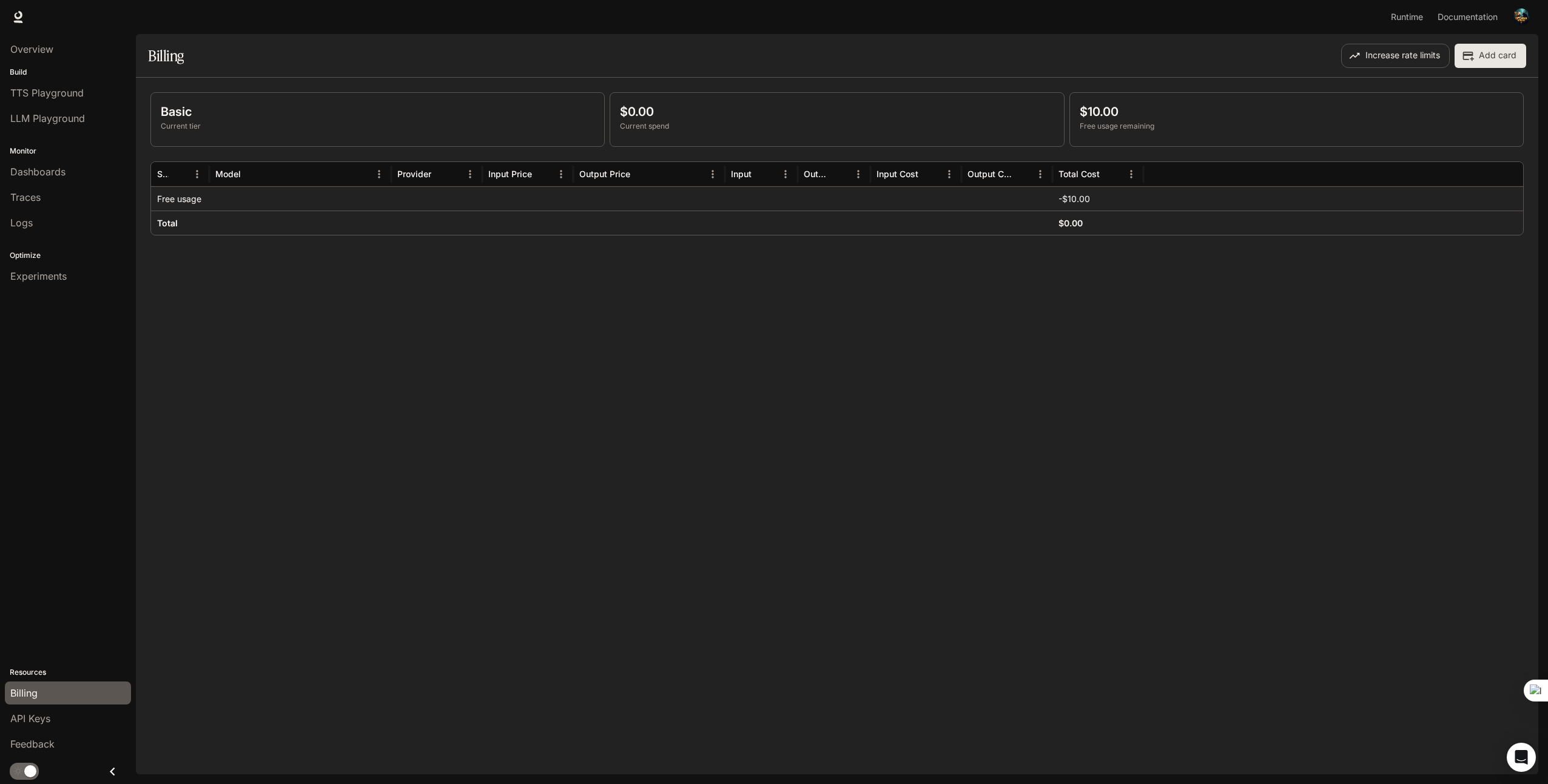
click at [1527, 16] on img "button" at bounding box center [1522, 17] width 17 height 17
drag, startPoint x: 270, startPoint y: 429, endPoint x: 274, endPoint y: 423, distance: 7.2
click at [271, 428] on div at bounding box center [774, 392] width 1548 height 784
click at [18, 19] on icon at bounding box center [18, 17] width 12 height 12
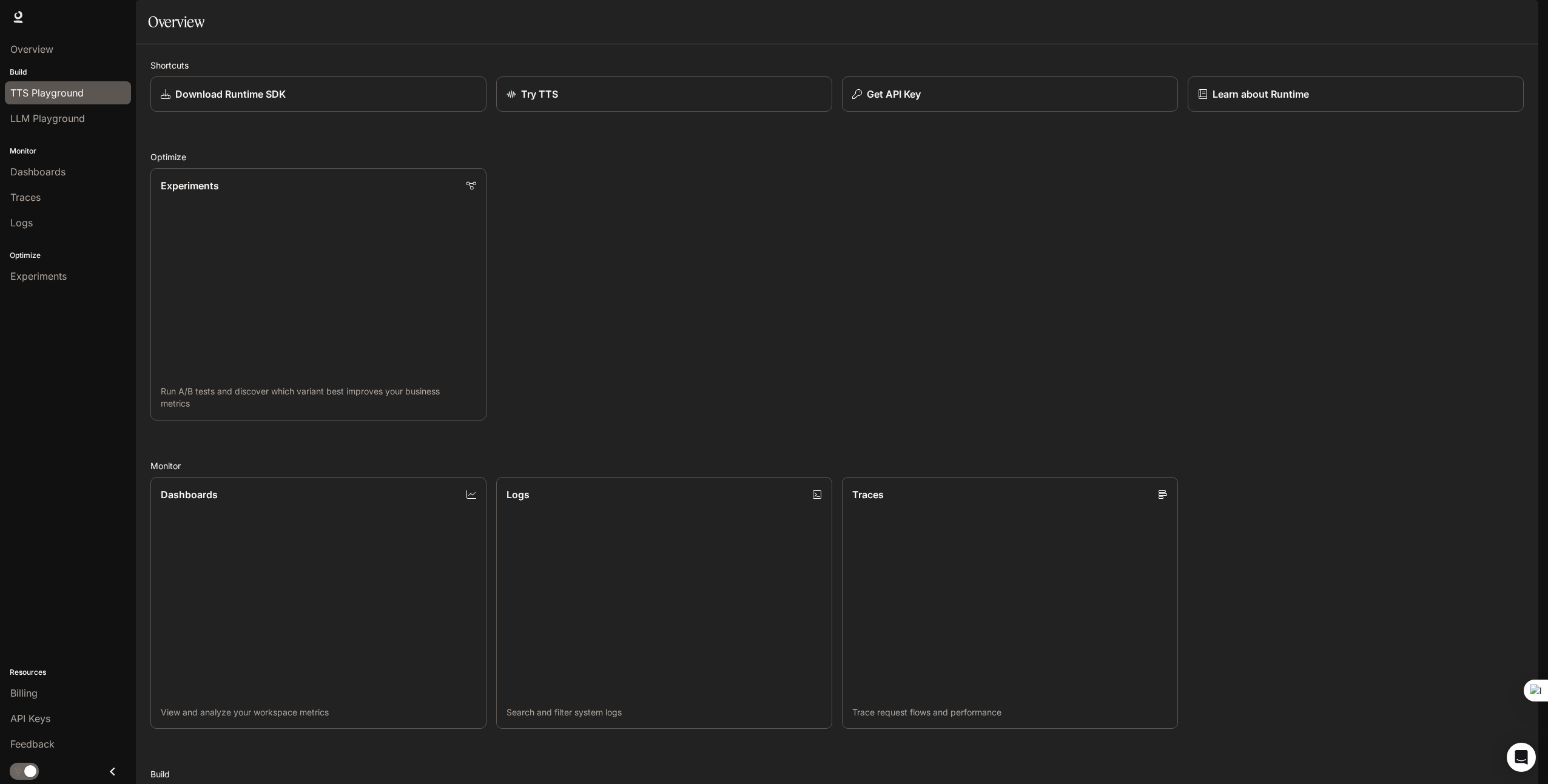
click at [18, 97] on span "TTS Playground" at bounding box center [46, 92] width 73 height 15
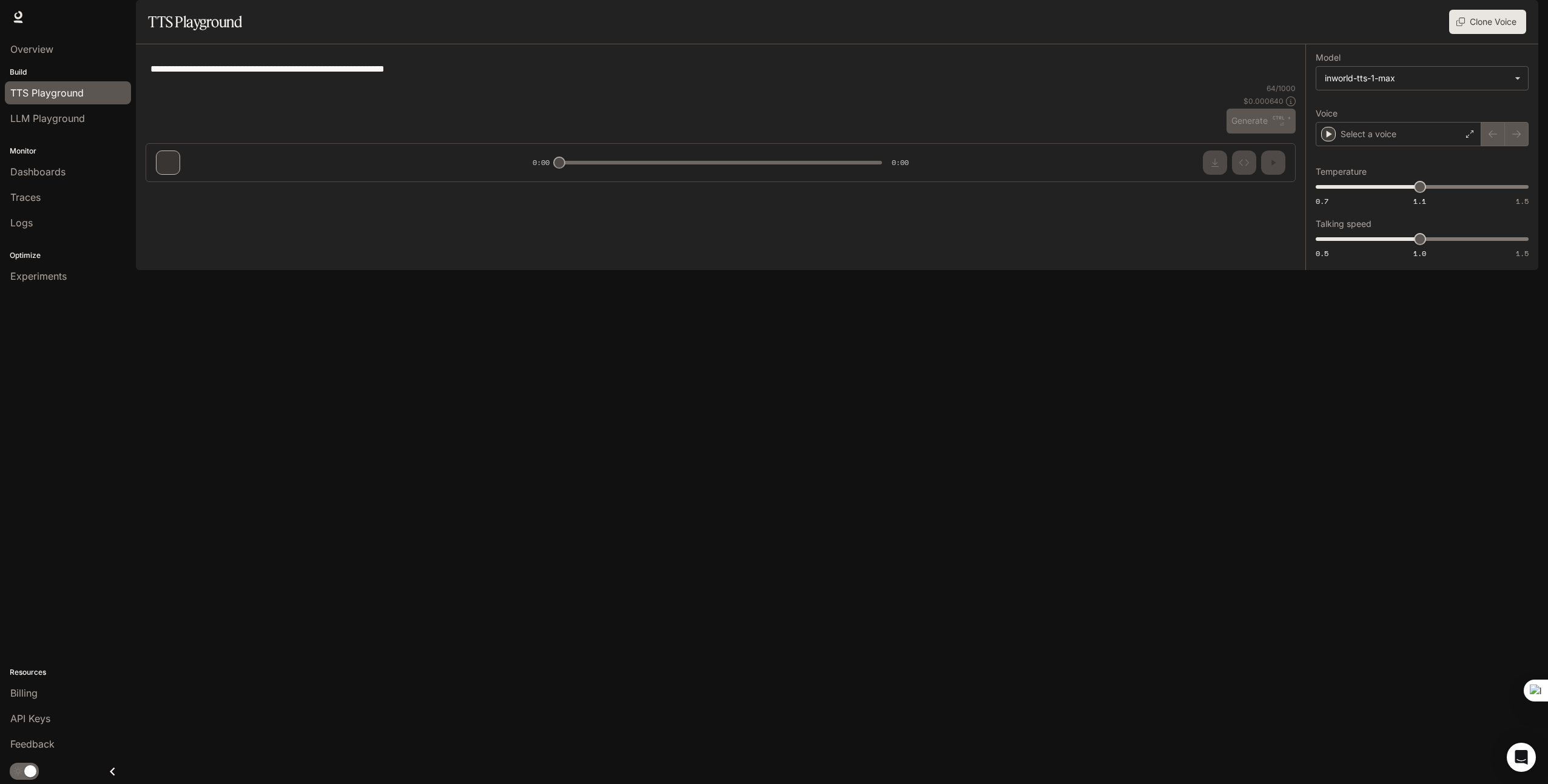
type textarea "**********"
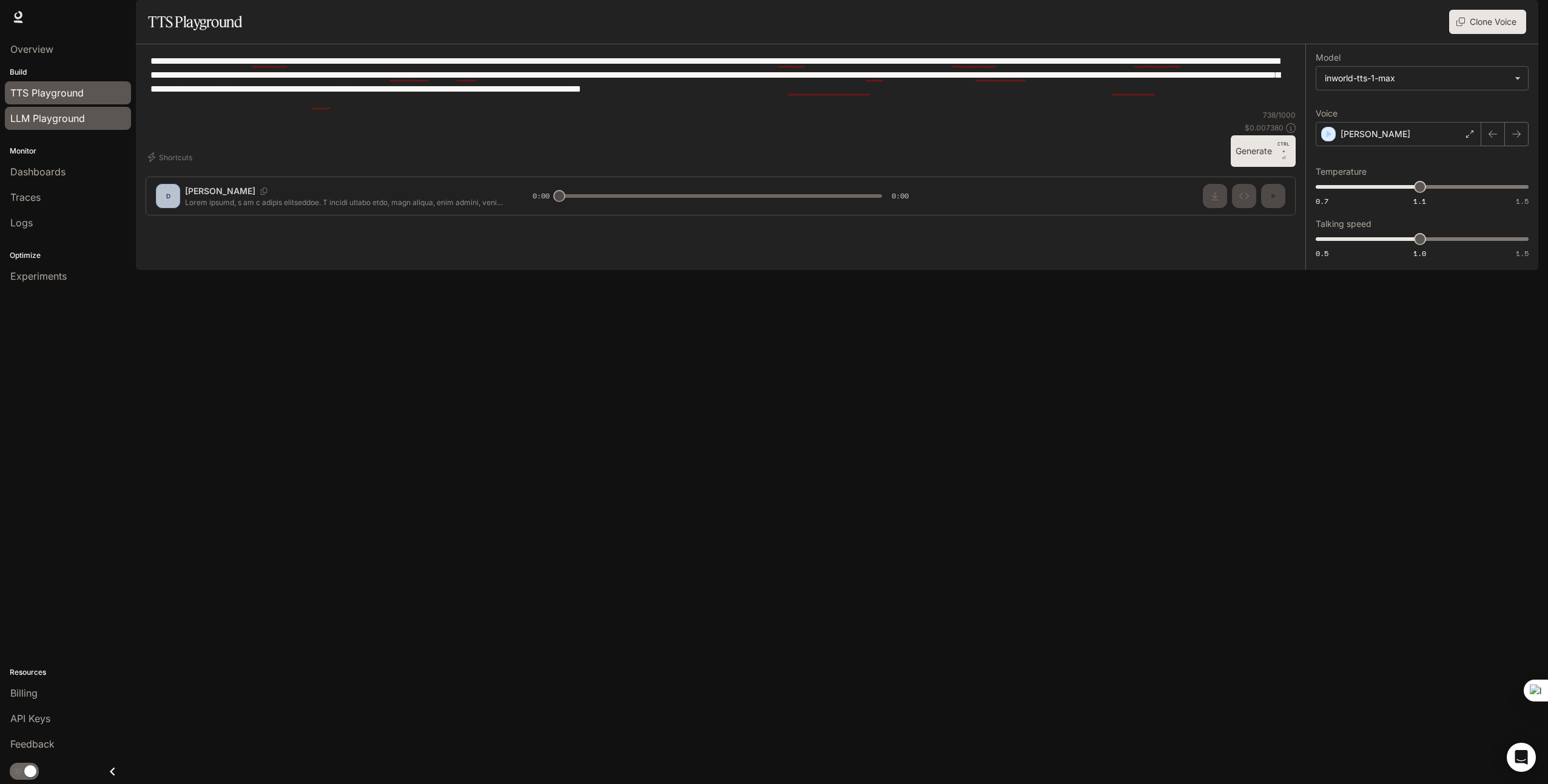
click at [31, 124] on span "LLM Playground" at bounding box center [47, 118] width 75 height 15
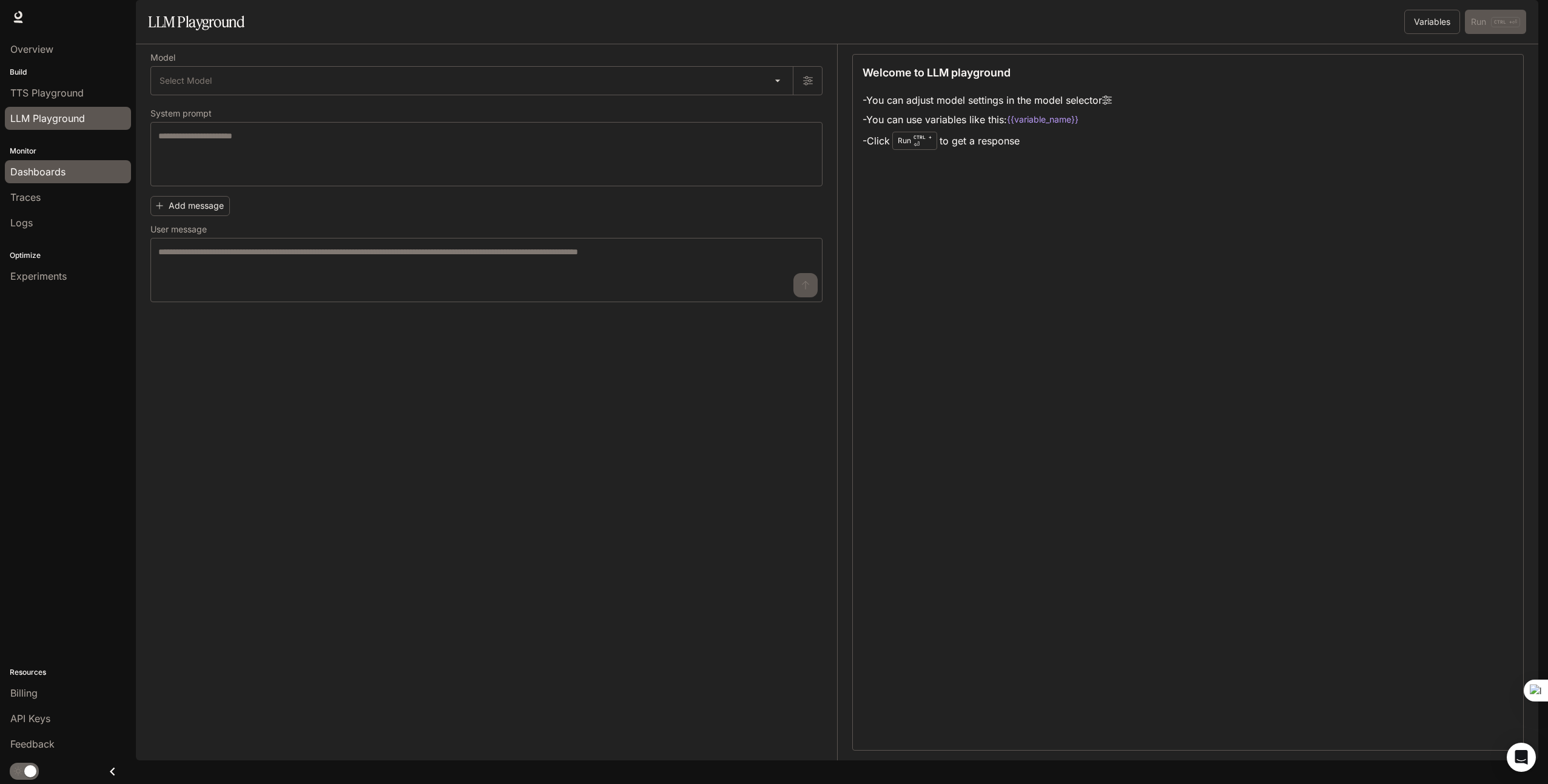
click at [27, 172] on span "Dashboards" at bounding box center [38, 172] width 55 height 15
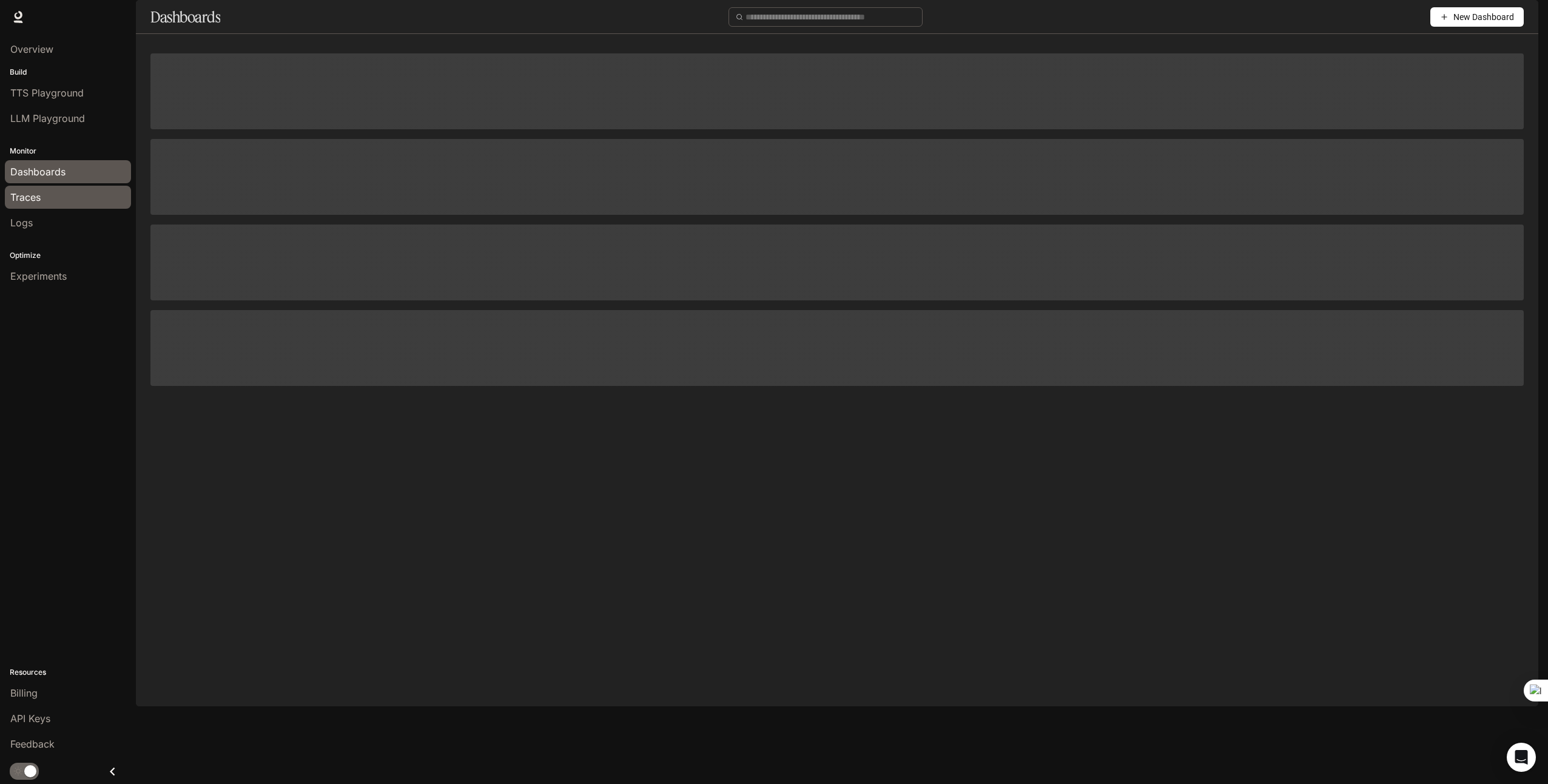
click at [30, 202] on span "Traces" at bounding box center [25, 197] width 30 height 15
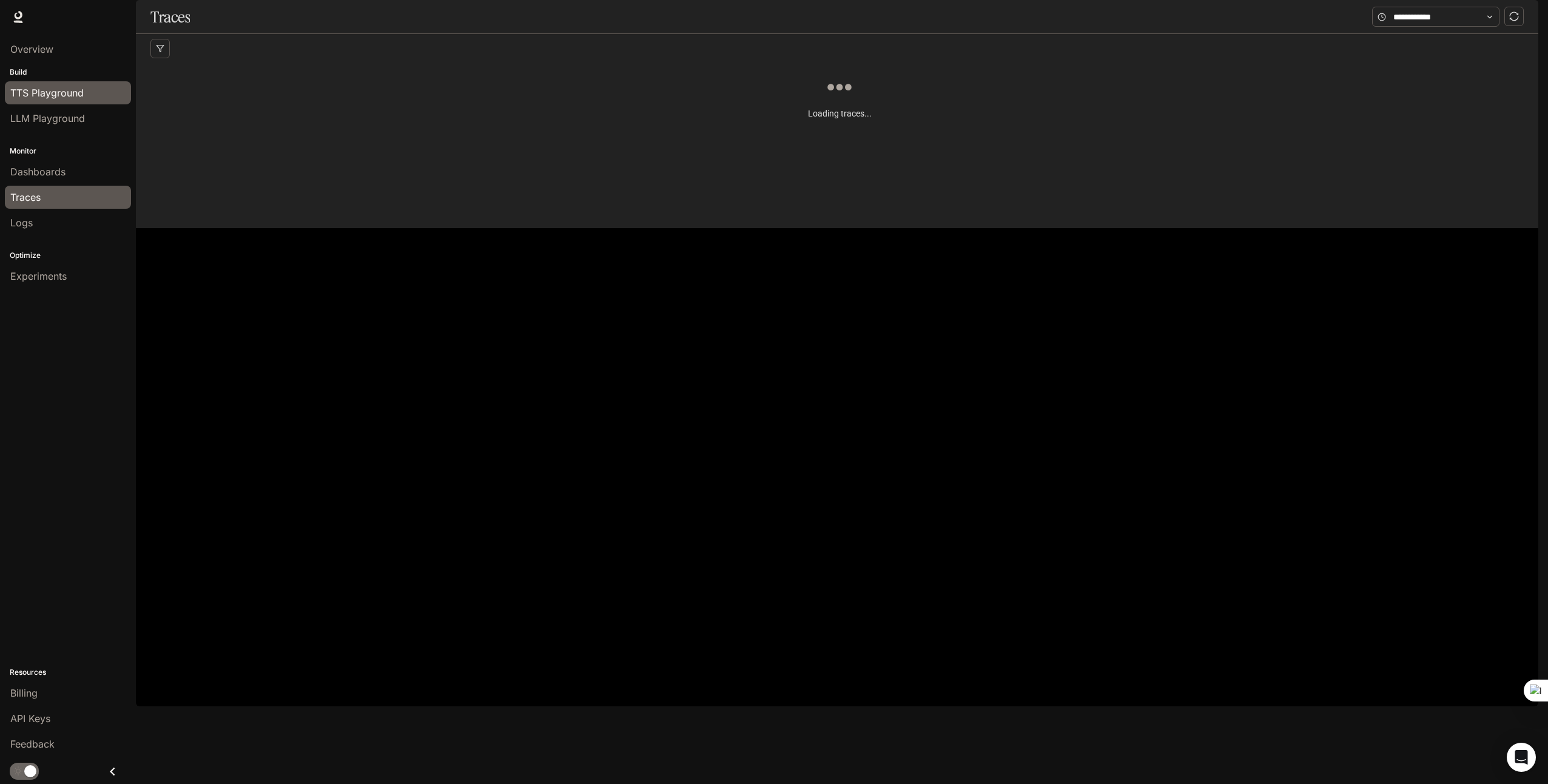
click at [55, 89] on span "TTS Playground" at bounding box center [46, 92] width 73 height 15
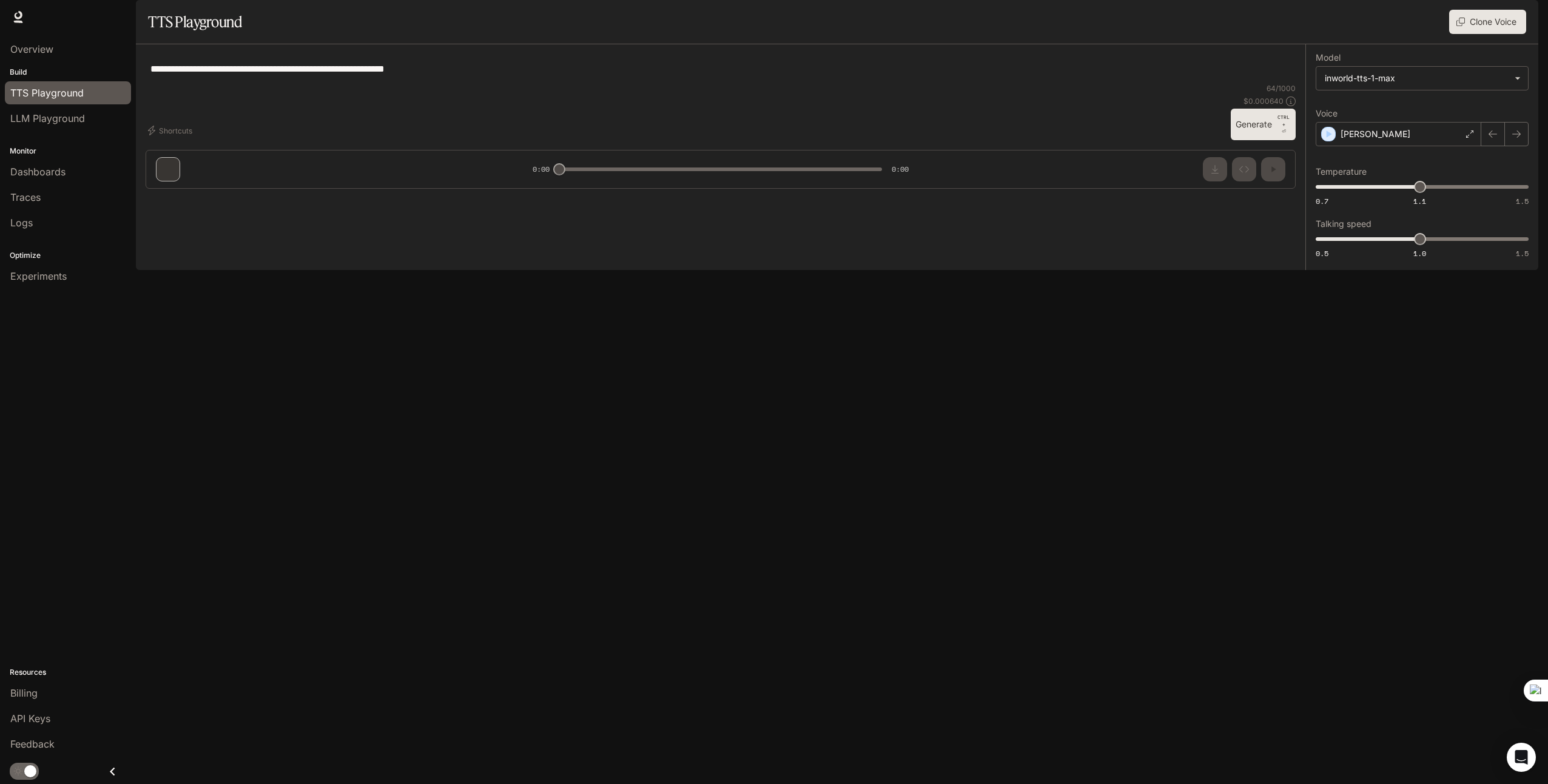
type textarea "**********"
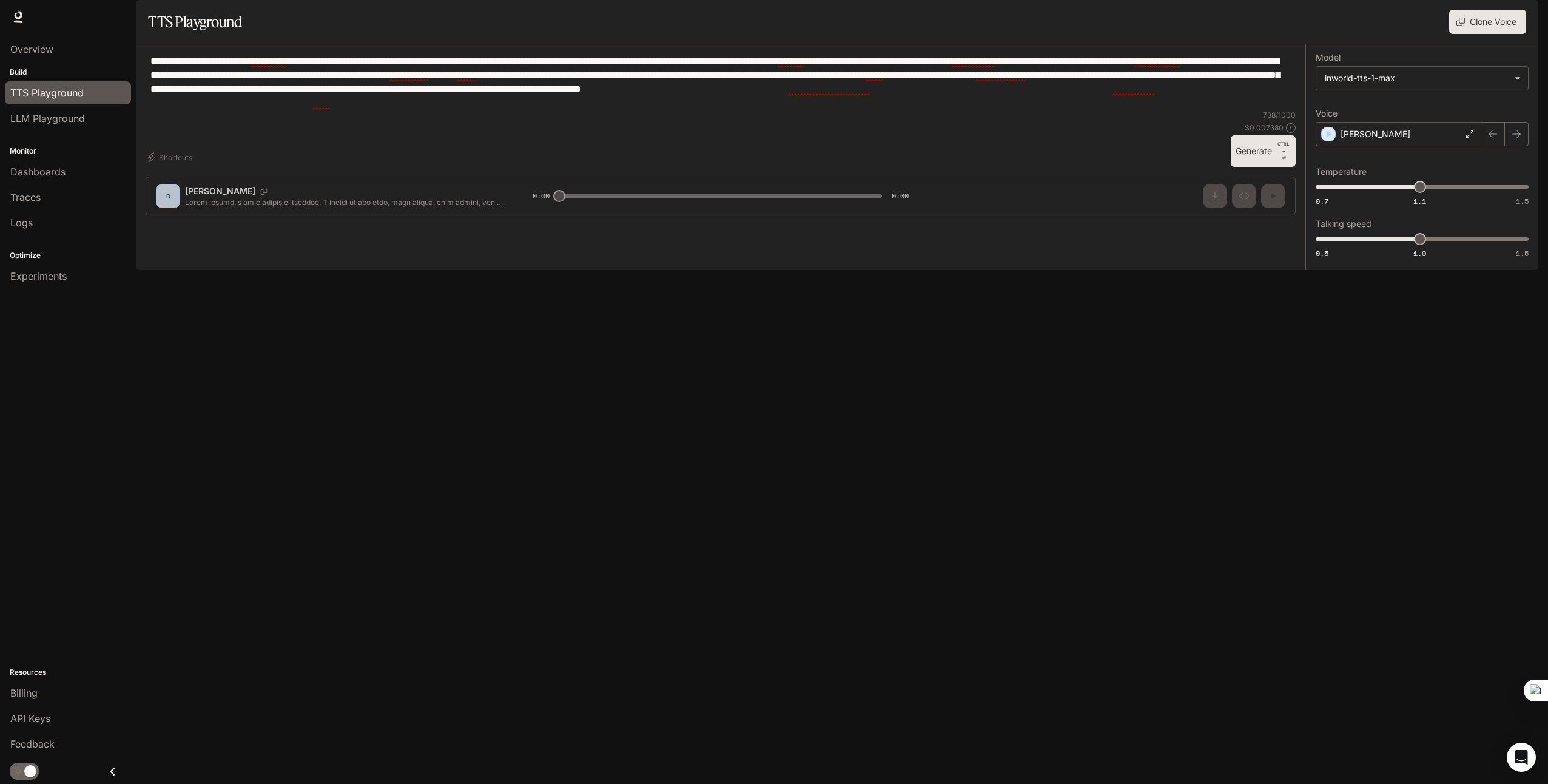
click at [118, 772] on icon "Close drawer" at bounding box center [112, 771] width 16 height 16
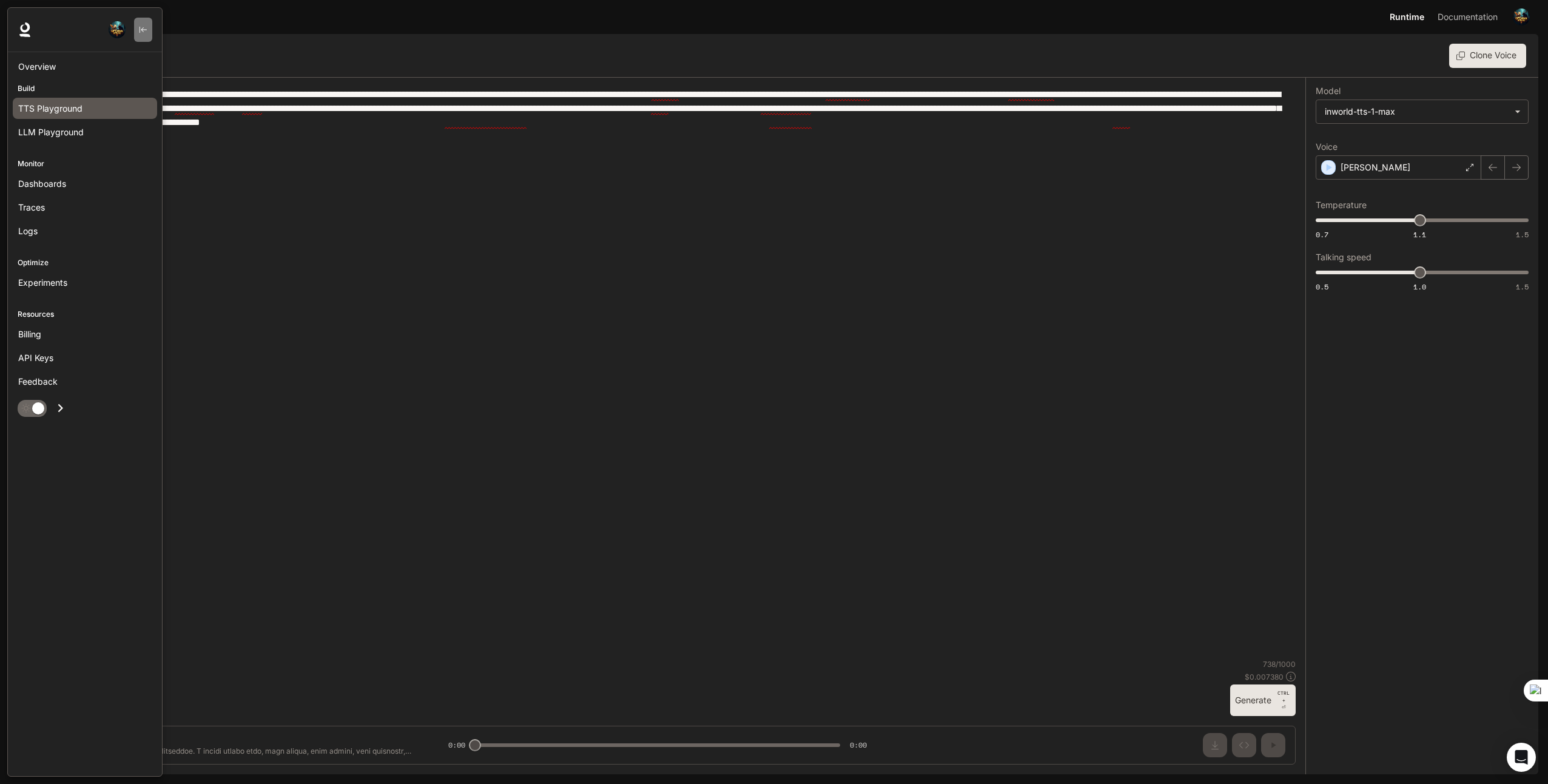
click at [145, 27] on icon "button" at bounding box center [143, 29] width 8 height 8
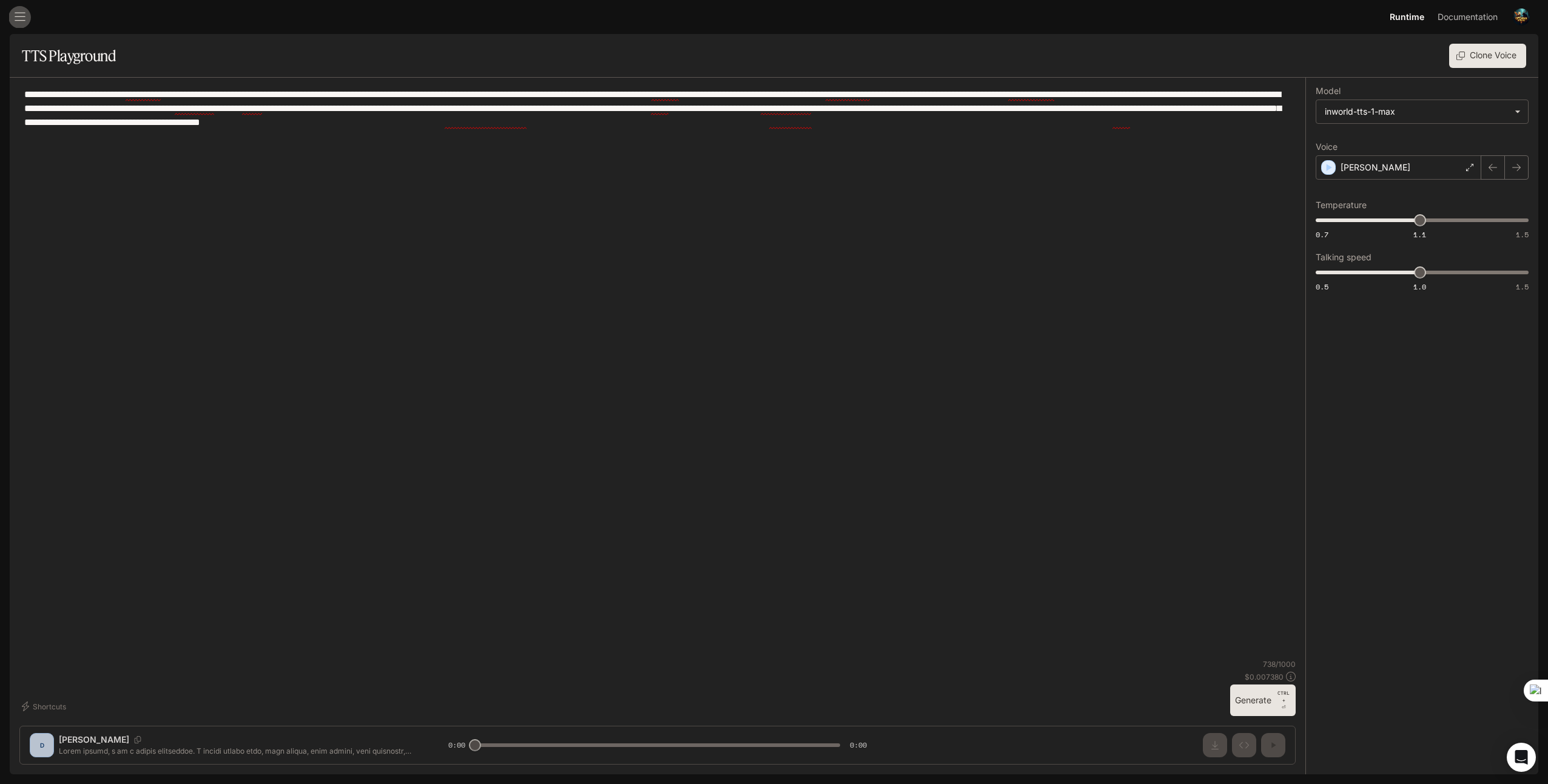
click at [23, 15] on icon "open drawer" at bounding box center [20, 17] width 12 height 12
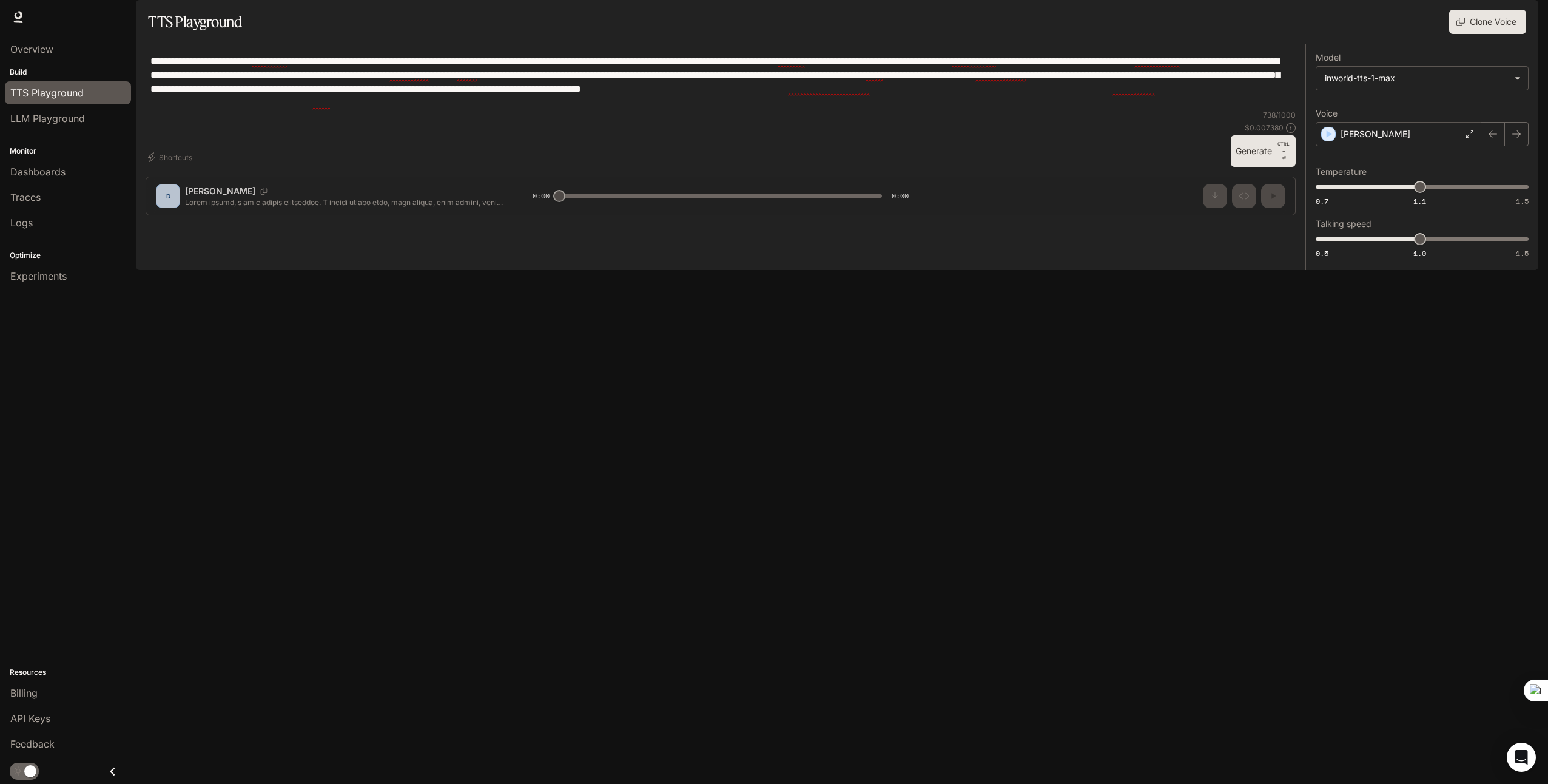
click at [1413, 16] on span "Runtime" at bounding box center [1406, 18] width 35 height 15
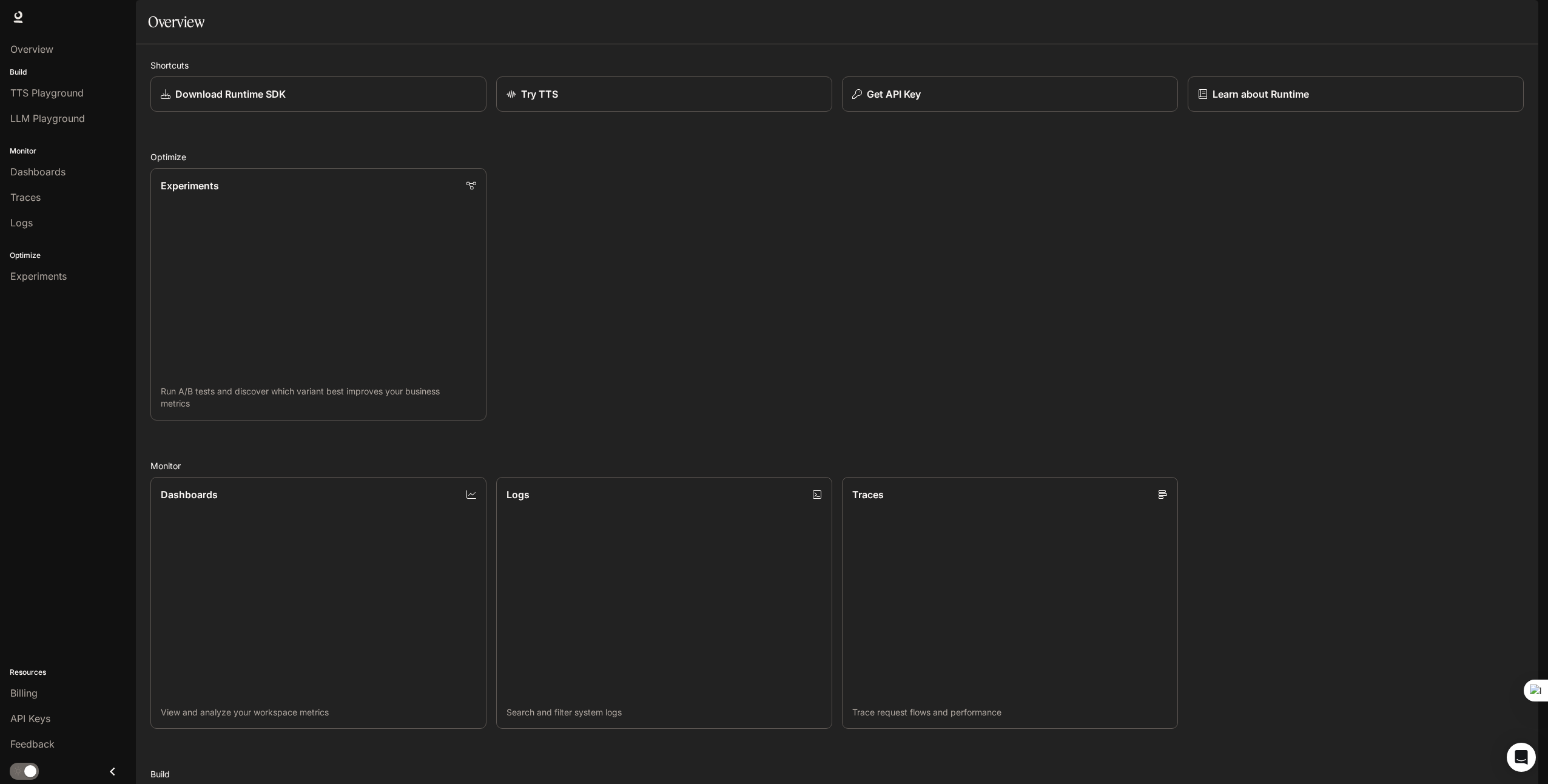
click at [1517, 15] on img "button" at bounding box center [1522, 17] width 17 height 17
click at [1366, 53] on p "GPTашки" at bounding box center [1422, 52] width 149 height 15
click at [1506, 119] on button "Save" at bounding box center [1506, 122] width 38 height 20
click at [1513, 148] on button "Save" at bounding box center [1506, 146] width 38 height 20
click at [1239, 191] on div at bounding box center [774, 392] width 1548 height 784
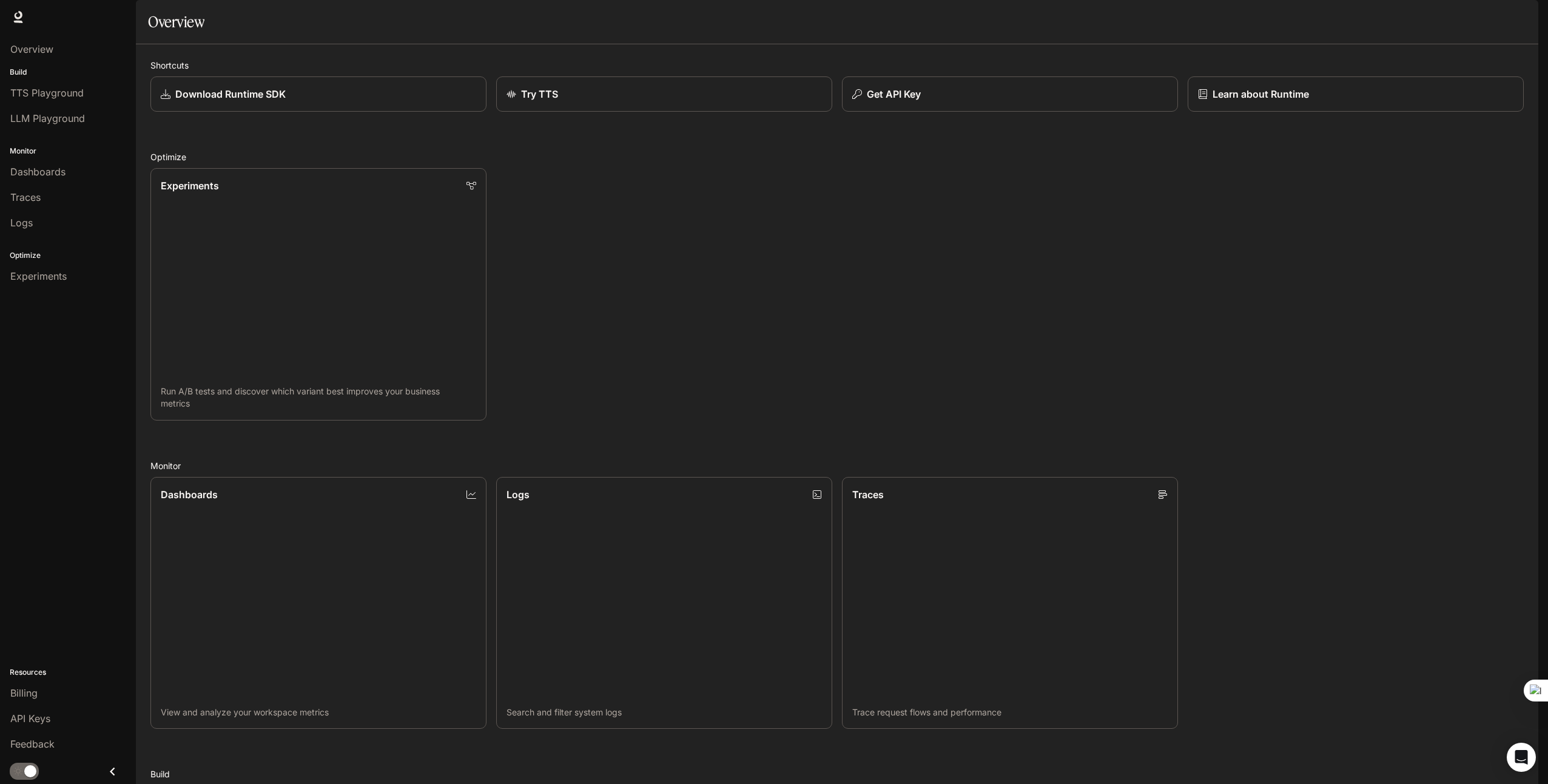
click at [1520, 18] on img "button" at bounding box center [1522, 17] width 17 height 17
click at [1398, 96] on span "Billing" at bounding box center [1444, 102] width 156 height 12
click at [1419, 17] on span "Runtime" at bounding box center [1406, 18] width 35 height 15
click at [1522, 13] on img "button" at bounding box center [1522, 17] width 17 height 17
click at [940, 122] on div at bounding box center [774, 392] width 1548 height 784
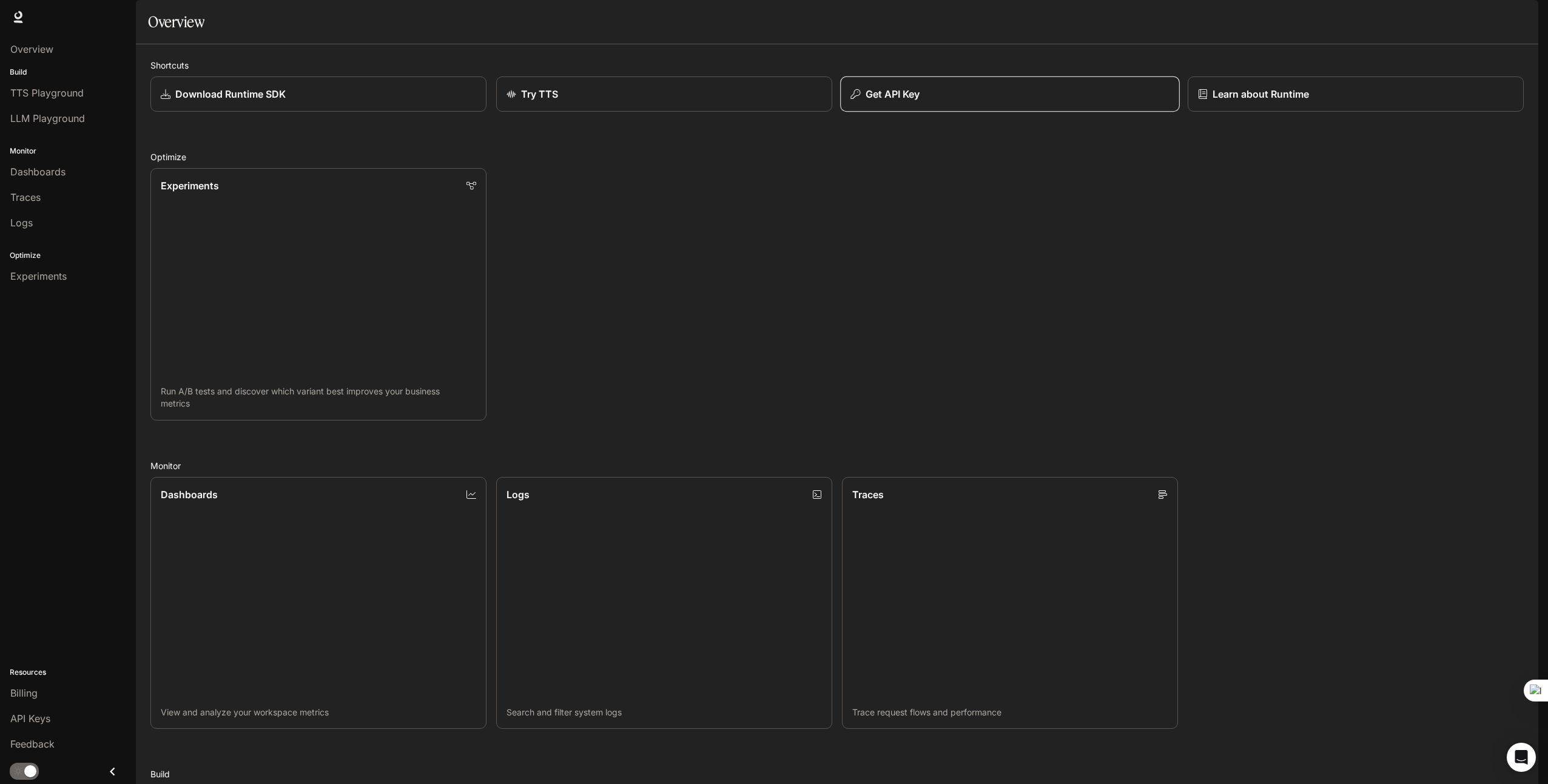
click at [909, 102] on p "Get API Key" at bounding box center [892, 94] width 55 height 15
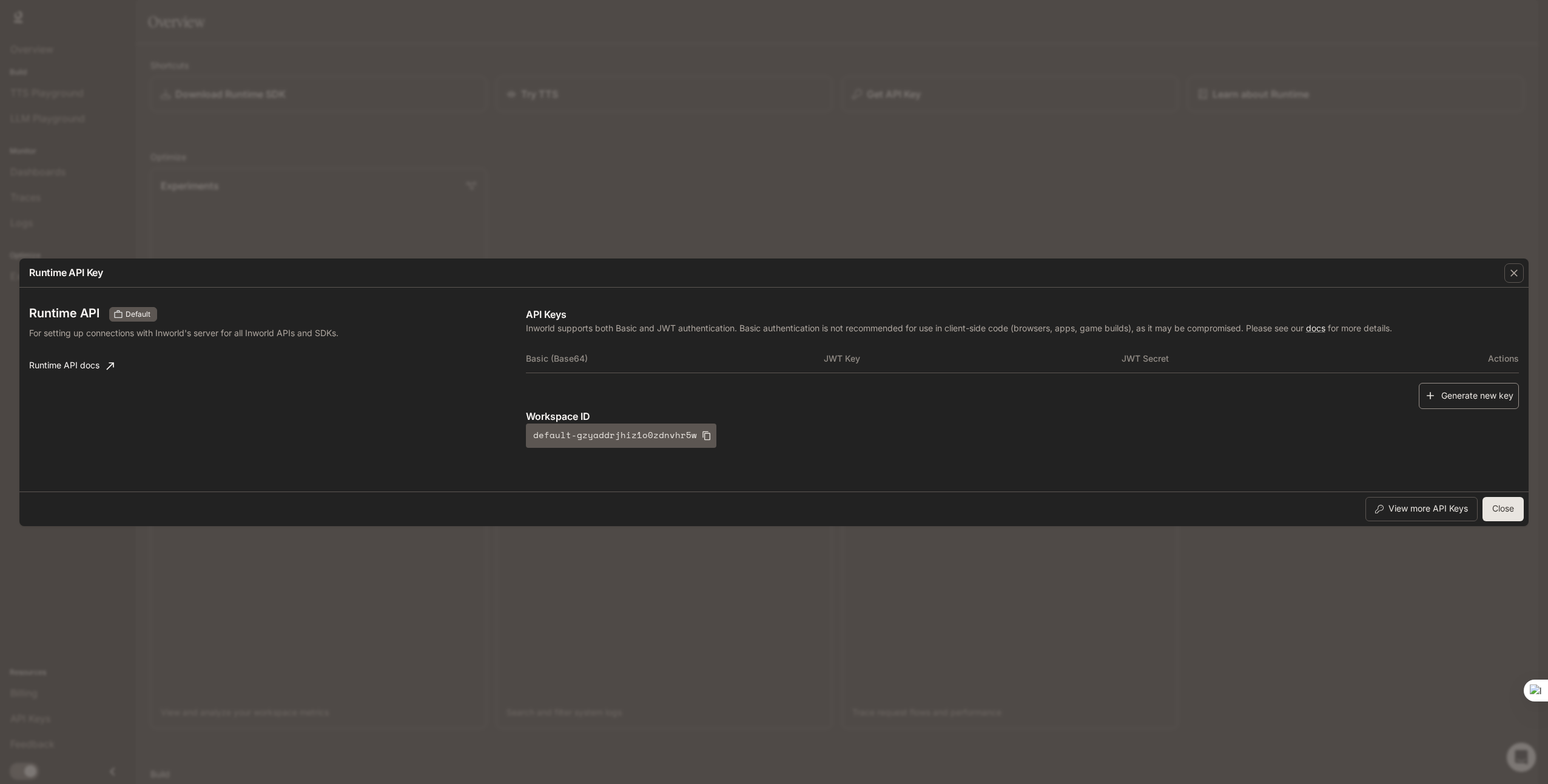
click at [1440, 397] on button "Generate new key" at bounding box center [1469, 396] width 100 height 26
click at [1518, 274] on icon "button" at bounding box center [1514, 273] width 12 height 12
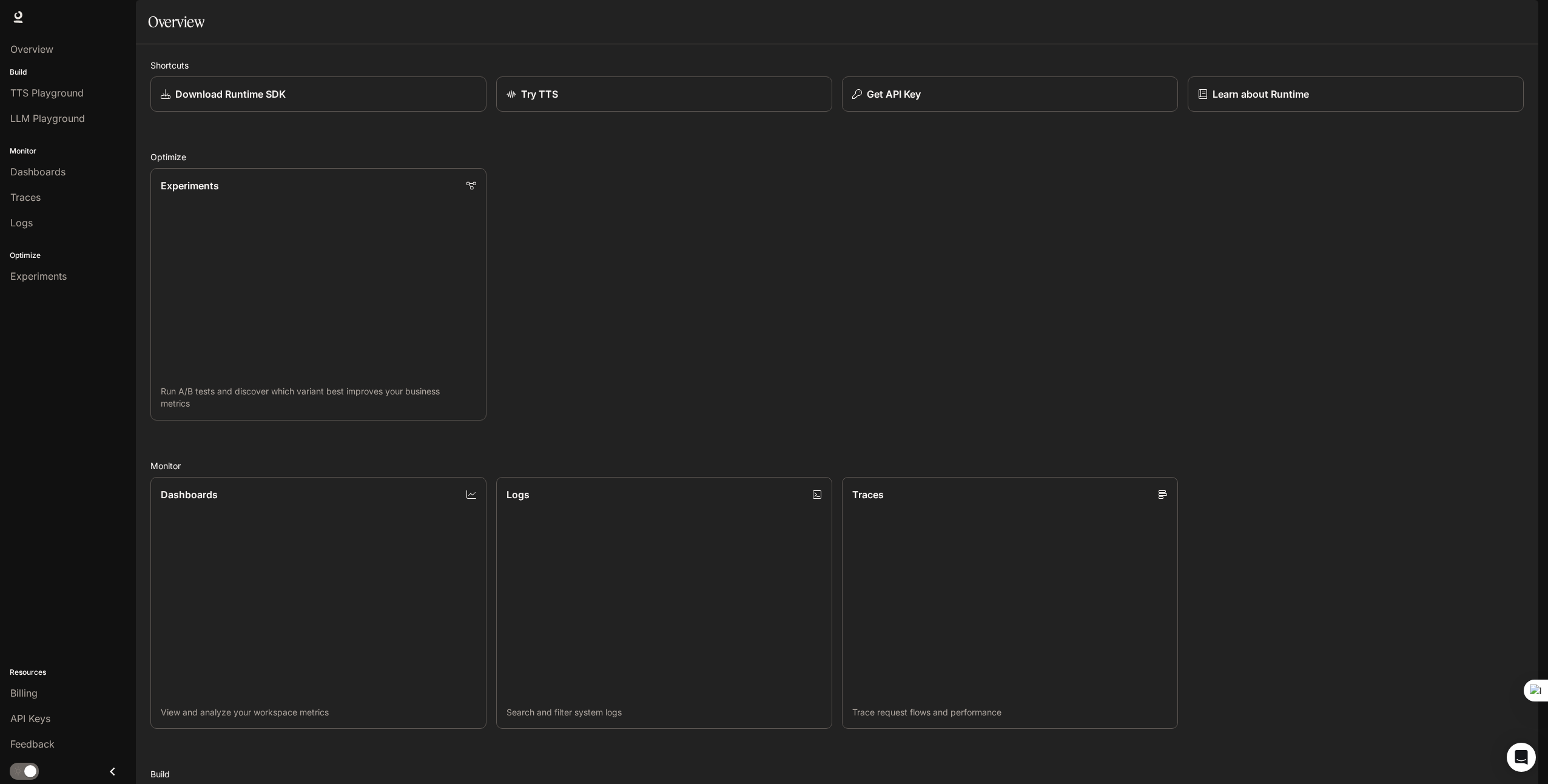
scroll to position [303, 0]
click at [1510, 756] on div "Open Intercom Messenger" at bounding box center [1522, 758] width 32 height 32
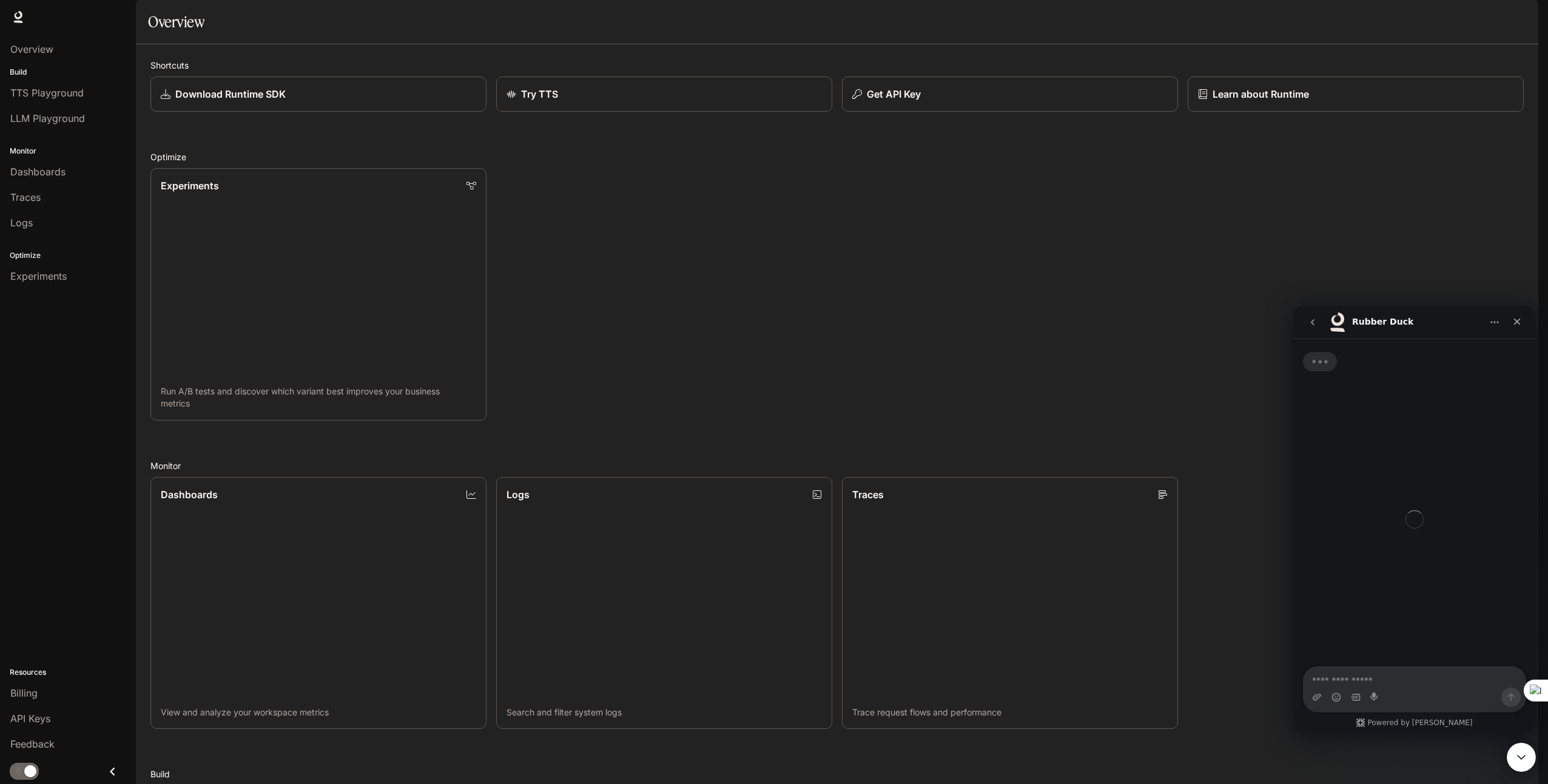
scroll to position [0, 0]
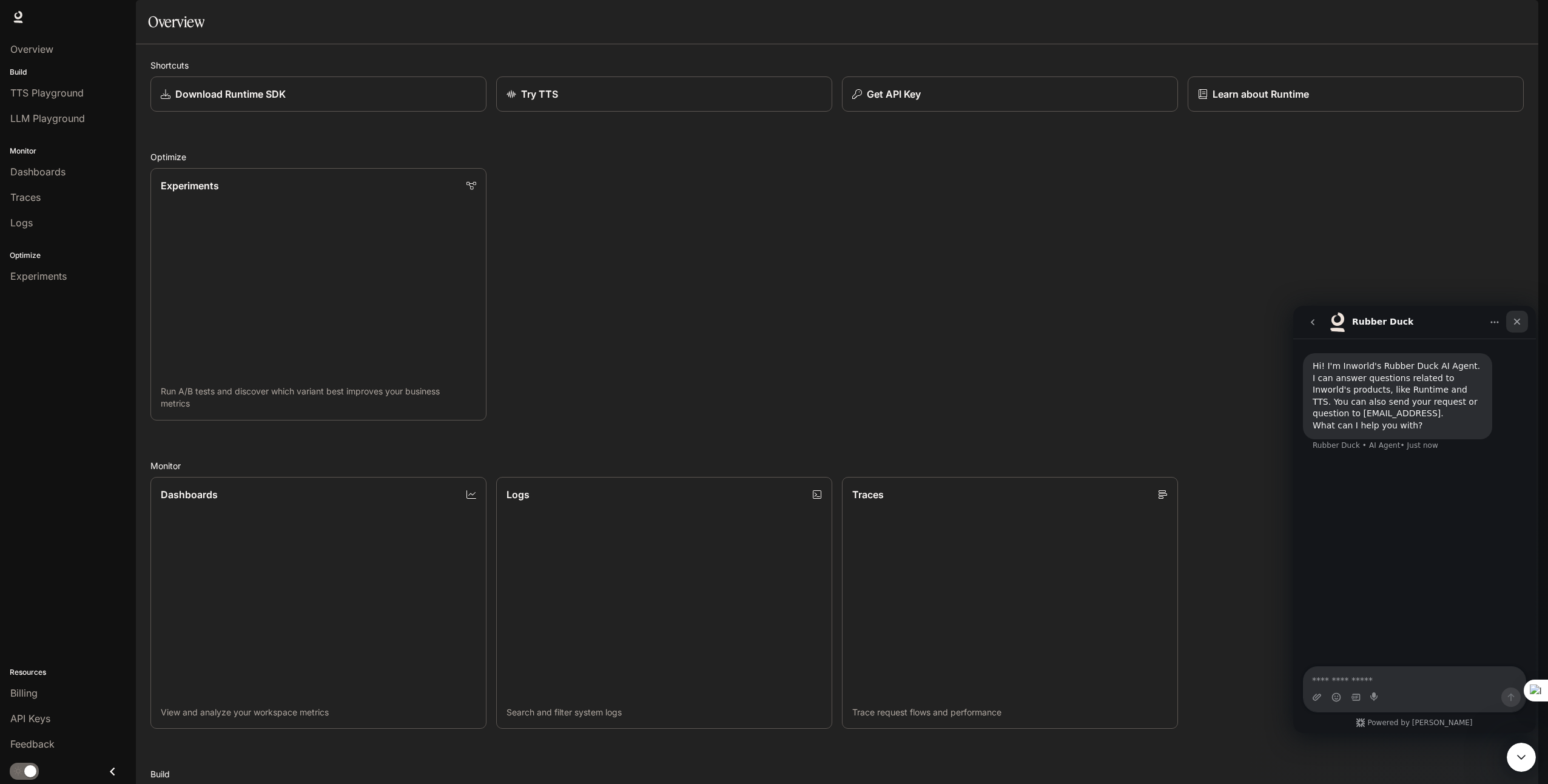
click at [1520, 322] on icon "Close" at bounding box center [1517, 322] width 10 height 10
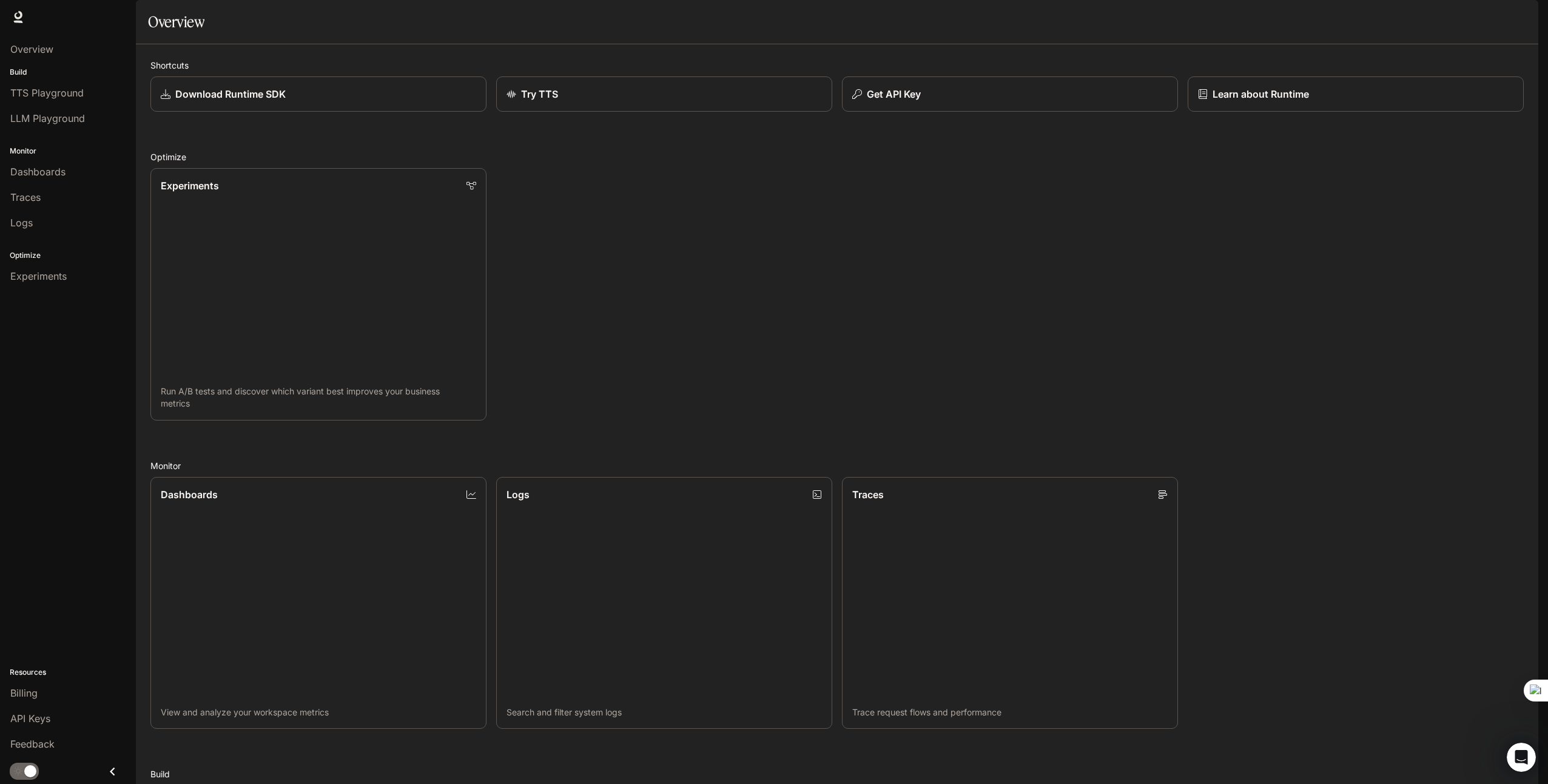
click at [1513, 18] on button "button" at bounding box center [1522, 17] width 25 height 25
click at [1408, 65] on p "[DOMAIN_NAME][EMAIL_ADDRESS][DOMAIN_NAME]" at bounding box center [1431, 71] width 168 height 25
click at [1467, 125] on button "Cancel" at bounding box center [1463, 122] width 38 height 20
click at [1523, 58] on icon at bounding box center [1520, 63] width 10 height 10
click at [1444, 97] on input "*******" at bounding box center [1426, 93] width 155 height 12
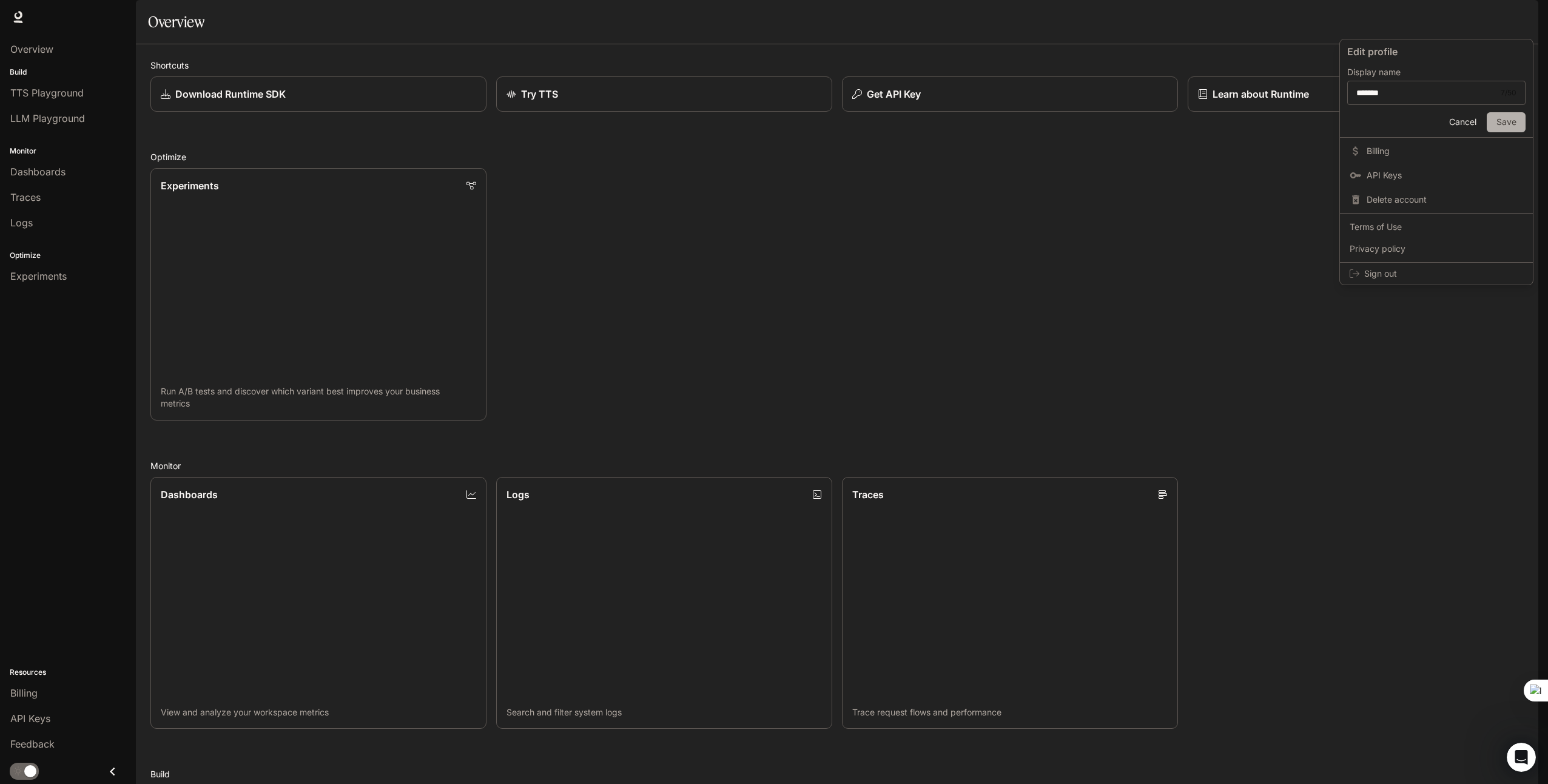
click at [1516, 119] on button "Save" at bounding box center [1506, 122] width 38 height 20
click at [1447, 104] on div "******* 7 / 50 ​" at bounding box center [1436, 93] width 178 height 25
click at [1400, 98] on input "**********" at bounding box center [1424, 93] width 153 height 12
click at [1502, 124] on button "Save" at bounding box center [1506, 122] width 38 height 20
click at [1433, 85] on div "**********" at bounding box center [1436, 93] width 178 height 25
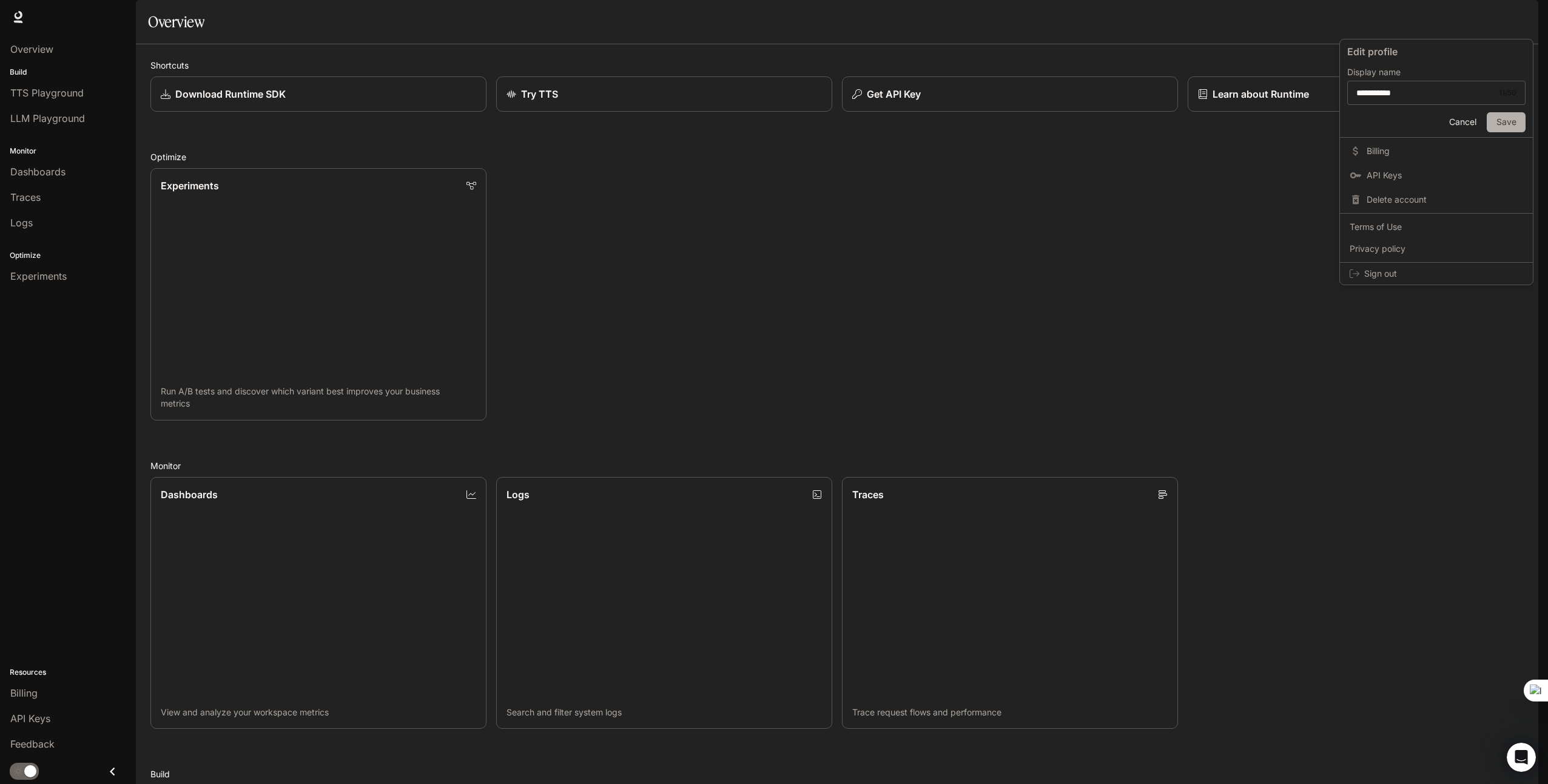
click at [1499, 122] on button "Save" at bounding box center [1506, 122] width 38 height 20
drag, startPoint x: 1431, startPoint y: 95, endPoint x: 1394, endPoint y: 105, distance: 38.3
click at [1394, 105] on div "**********" at bounding box center [1436, 93] width 178 height 25
click at [1373, 96] on input "*******" at bounding box center [1426, 93] width 155 height 12
drag, startPoint x: 1412, startPoint y: 93, endPoint x: 1314, endPoint y: 108, distance: 99.1
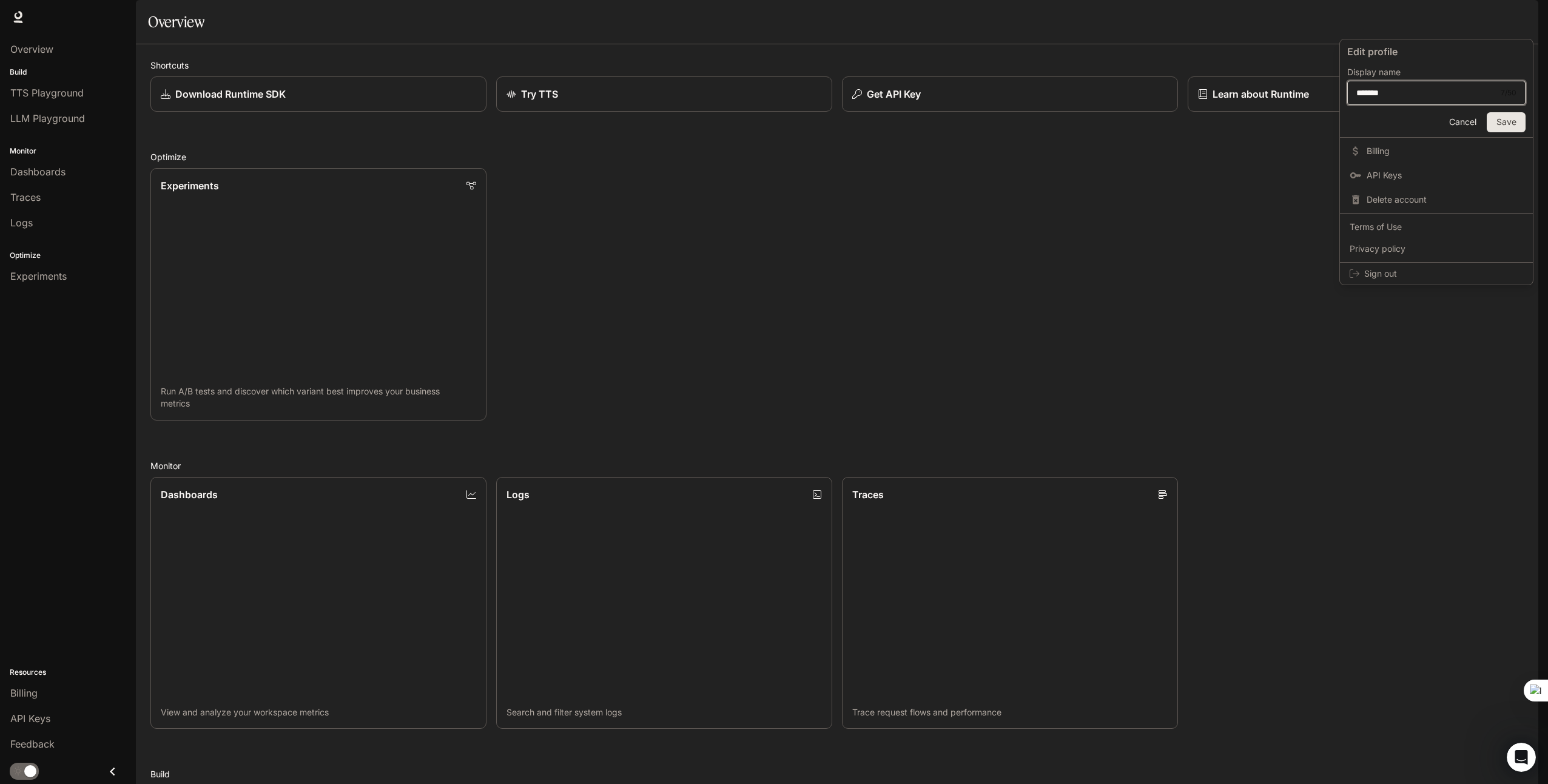
click at [1314, 108] on div "Edit profile Display name ******* 7 / 50 ​ Cancel Save Billing API Keys Delete …" at bounding box center [774, 392] width 1548 height 784
paste input "*"
type input "********"
click at [1504, 125] on button "Save" at bounding box center [1506, 122] width 38 height 20
click at [300, 555] on div at bounding box center [774, 392] width 1548 height 784
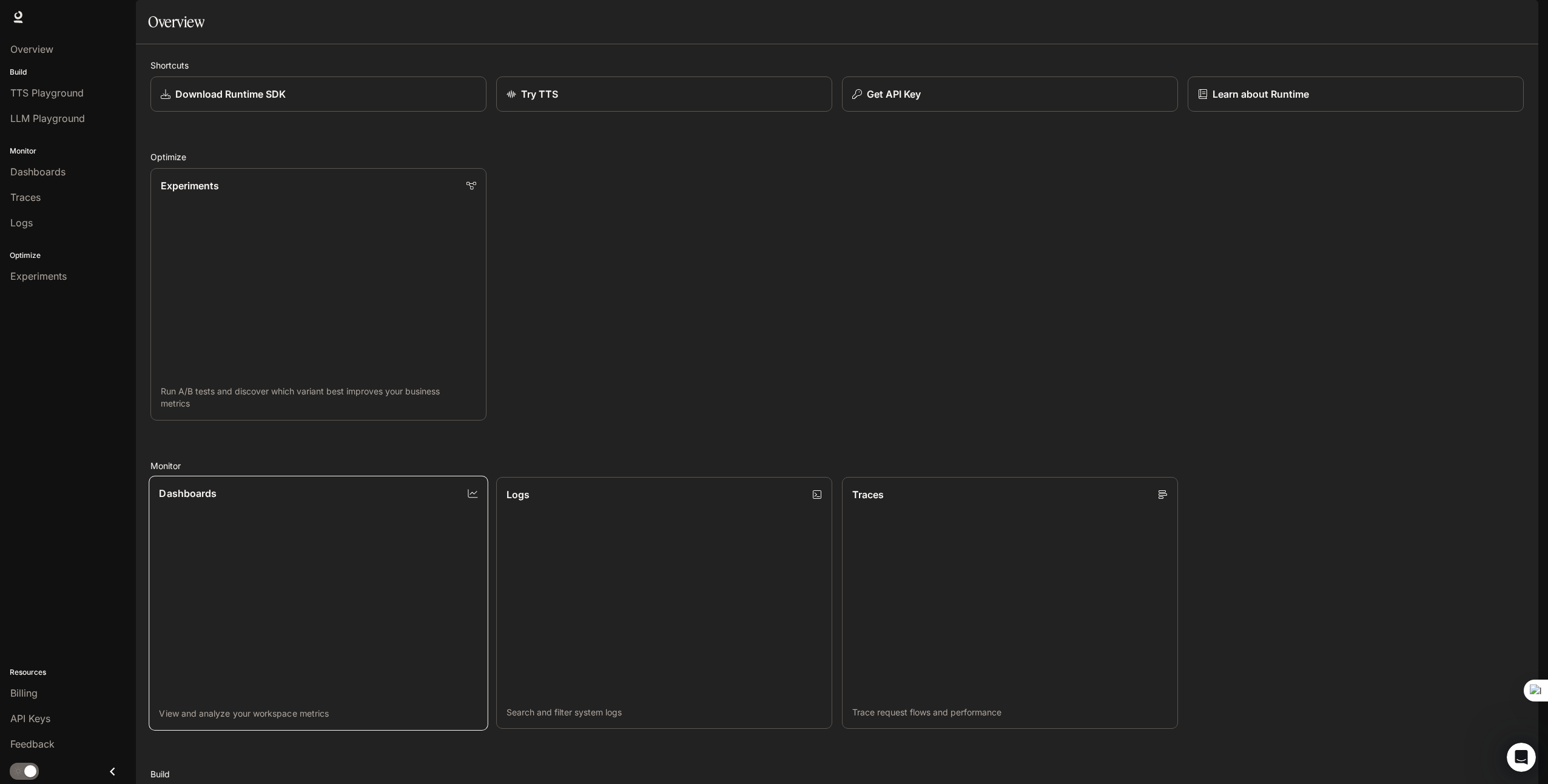
click at [470, 501] on div "Dashboards" at bounding box center [319, 493] width 319 height 15
click at [1261, 102] on p "Learn about Runtime" at bounding box center [1260, 94] width 98 height 15
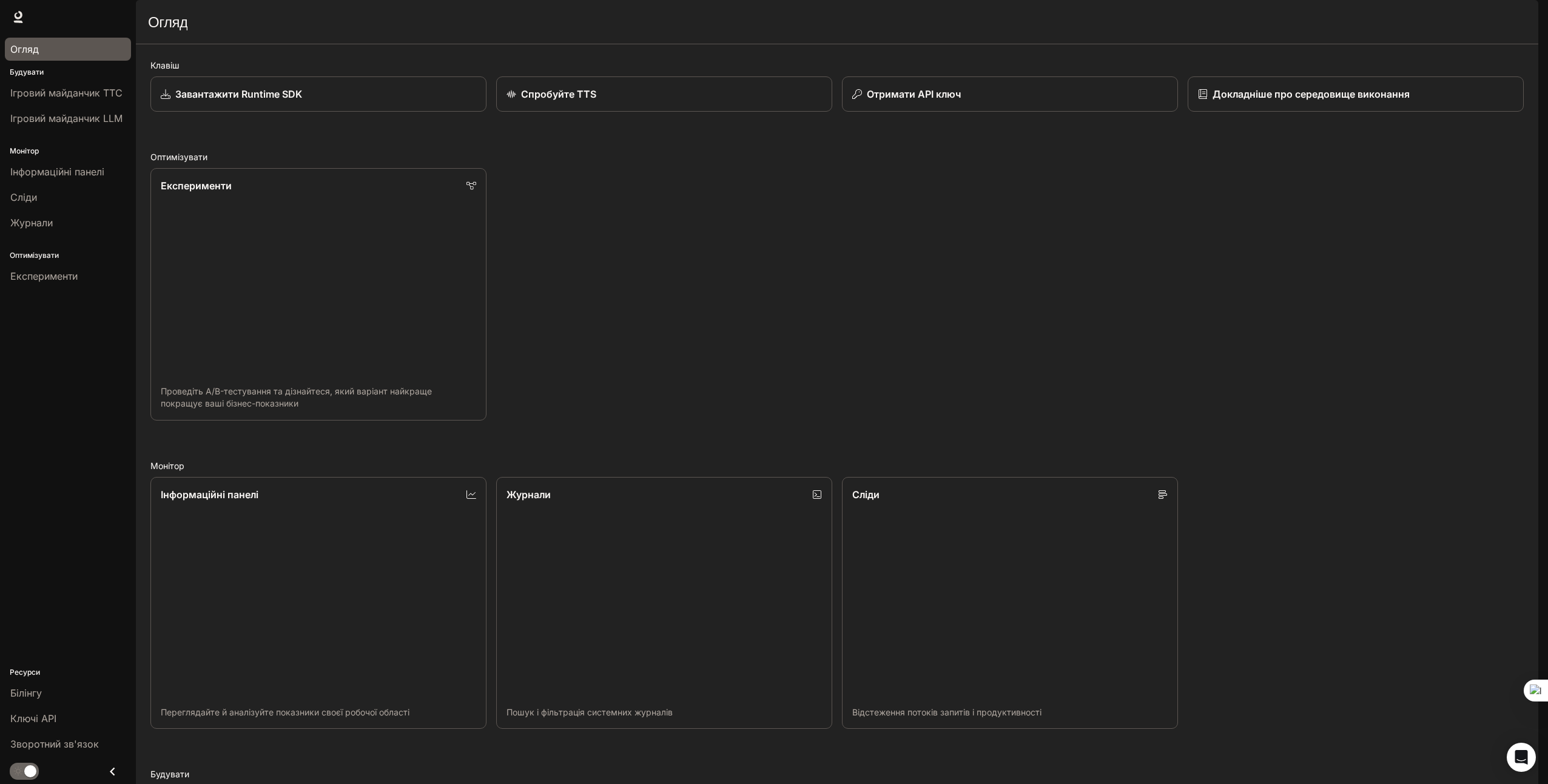
click at [38, 58] on link "Огляд" at bounding box center [68, 49] width 126 height 23
click at [382, 305] on link "Експерименти Проведіть A/B-тестування та дізнайтеся, який варіант найкраще покр…" at bounding box center [319, 294] width 340 height 255
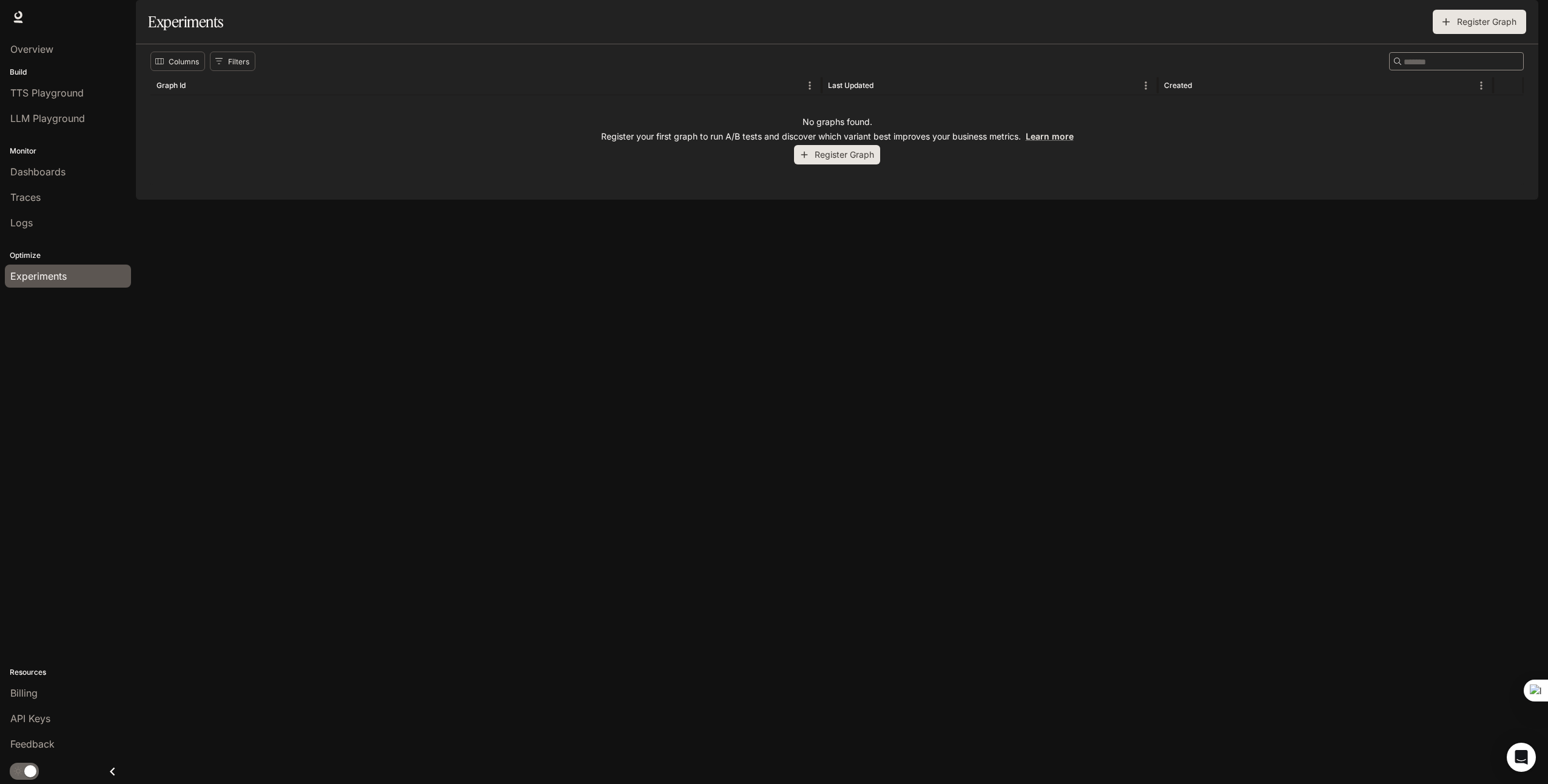
click at [818, 199] on div "Columns Filters ​ Graph Id Last Updated Created No graphs found. Register your …" at bounding box center [837, 122] width 1403 height 155
click at [35, 50] on span "Overview" at bounding box center [32, 48] width 43 height 15
